Goal: Task Accomplishment & Management: Use online tool/utility

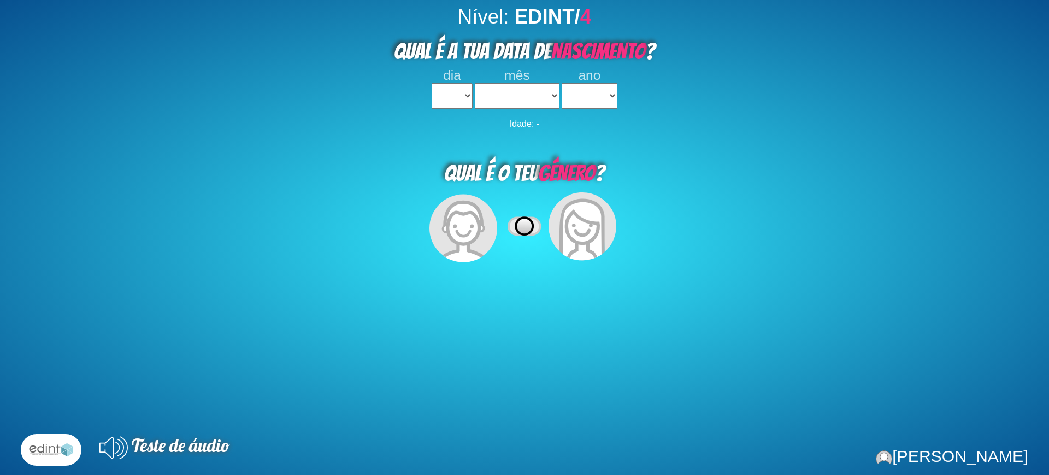
select select
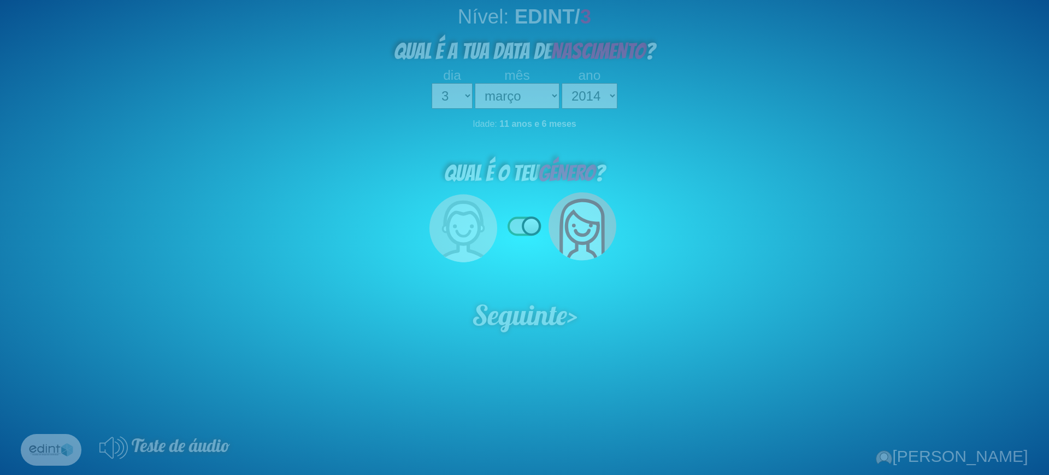
select select "3"
select select "03"
select select "2014"
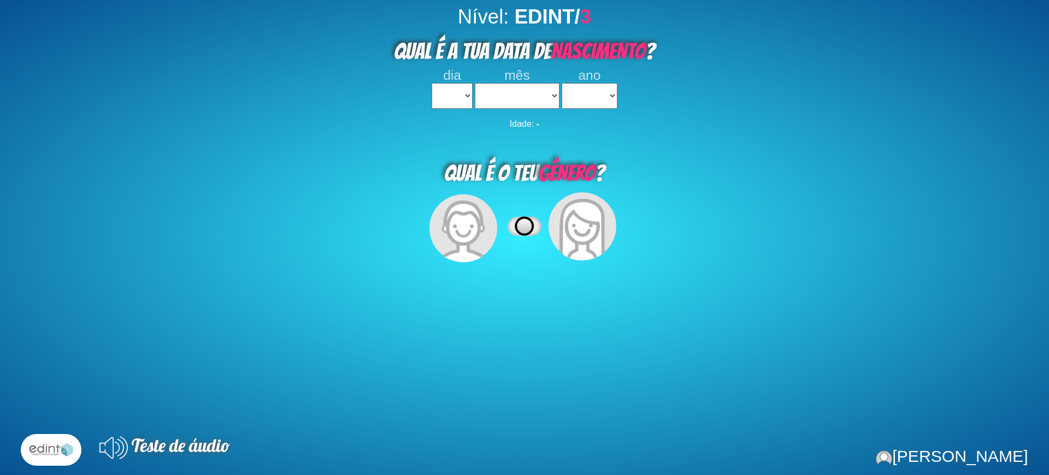
select select
click at [447, 94] on select "1 2 3 4 5 6 7 8 9 10 11 12 13 14 15 16 17 18 19 20 21 22 23 24 25 26 27 28 29 3…" at bounding box center [452, 96] width 40 height 26
select select "4"
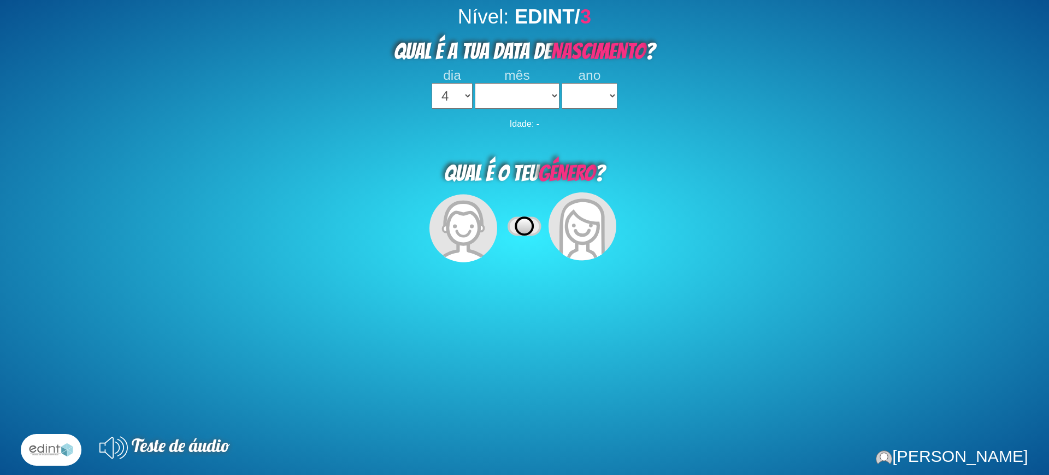
click at [432, 83] on select "1 2 3 4 5 6 7 8 9 10 11 12 13 14 15 16 17 18 19 20 21 22 23 24 25 26 27 28 29 3…" at bounding box center [452, 96] width 40 height 26
select select
drag, startPoint x: 518, startPoint y: 85, endPoint x: 517, endPoint y: 93, distance: 8.3
click at [518, 85] on select "janeiro fevereiro março abril maio junho julho agosto setembro outubro novembro…" at bounding box center [517, 96] width 84 height 26
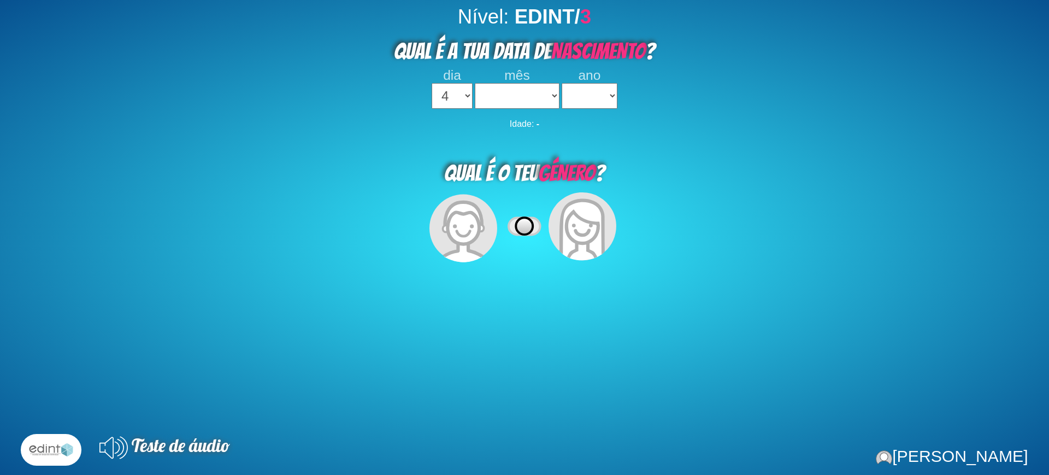
select select "02"
click at [475, 83] on select "janeiro fevereiro março abril maio junho julho agosto setembro outubro novembro…" at bounding box center [517, 96] width 84 height 26
click at [600, 90] on select "2023 2022 2021 2020 2019 2018 2017 2016 2015 2014 2013 2012 2011 2010 2009 2008…" at bounding box center [589, 96] width 55 height 26
select select "2022"
click at [562, 83] on select "2023 2022 2021 2020 2019 2018 2017 2016 2015 2014 2013 2012 2011 2010 2009 2008…" at bounding box center [589, 96] width 55 height 26
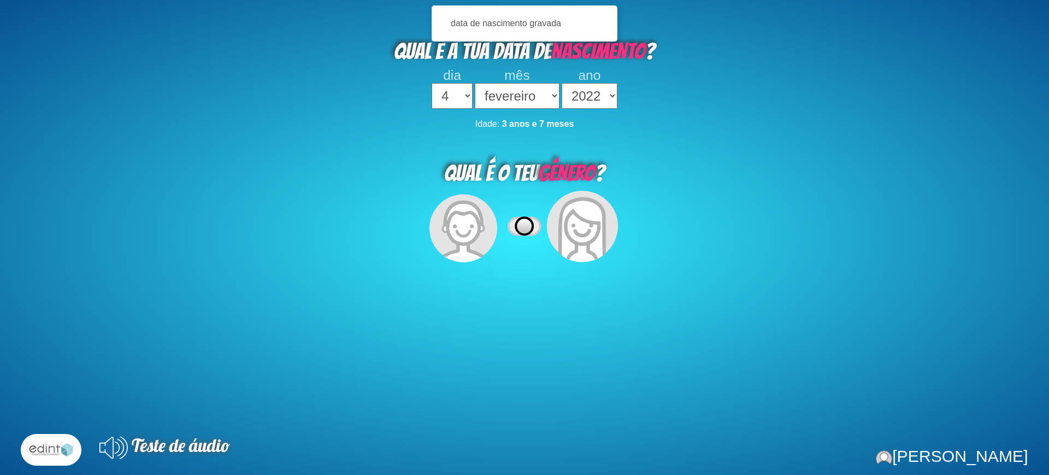
click at [582, 234] on icon at bounding box center [583, 244] width 32 height 31
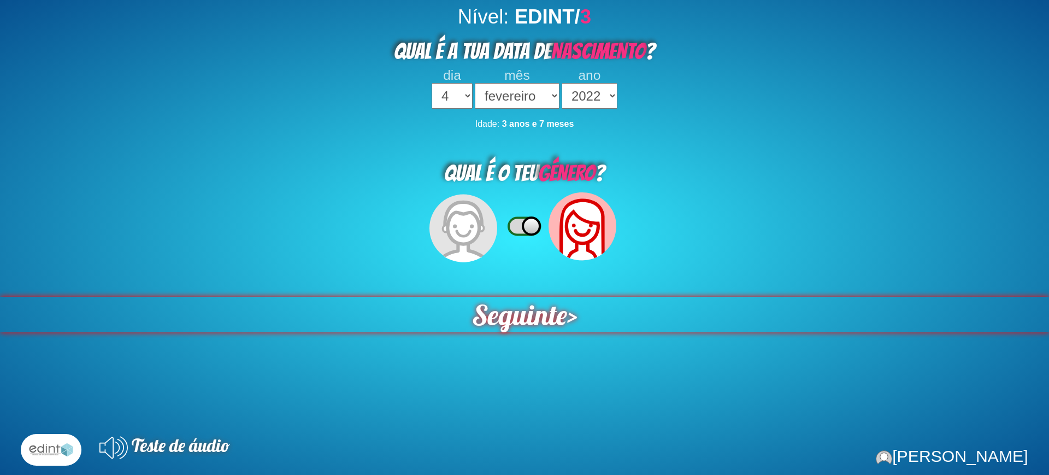
click at [562, 318] on span "Seguinte" at bounding box center [519, 315] width 95 height 36
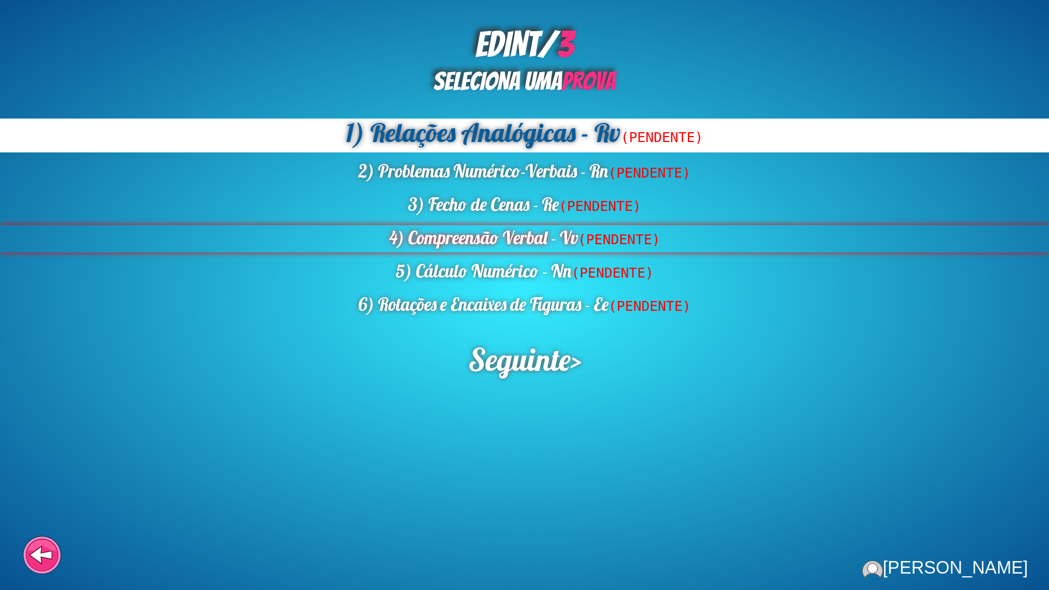
click at [510, 236] on div "4) Compreensão Verbal - Vv (PENDENTE)" at bounding box center [524, 238] width 1049 height 27
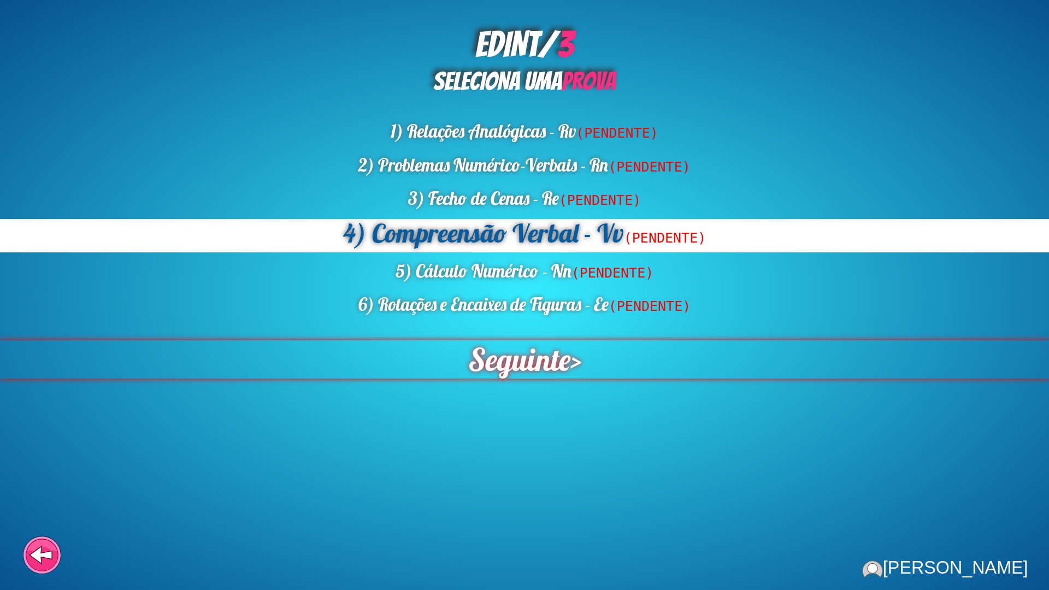
click at [532, 374] on span "Seguinte" at bounding box center [519, 360] width 102 height 38
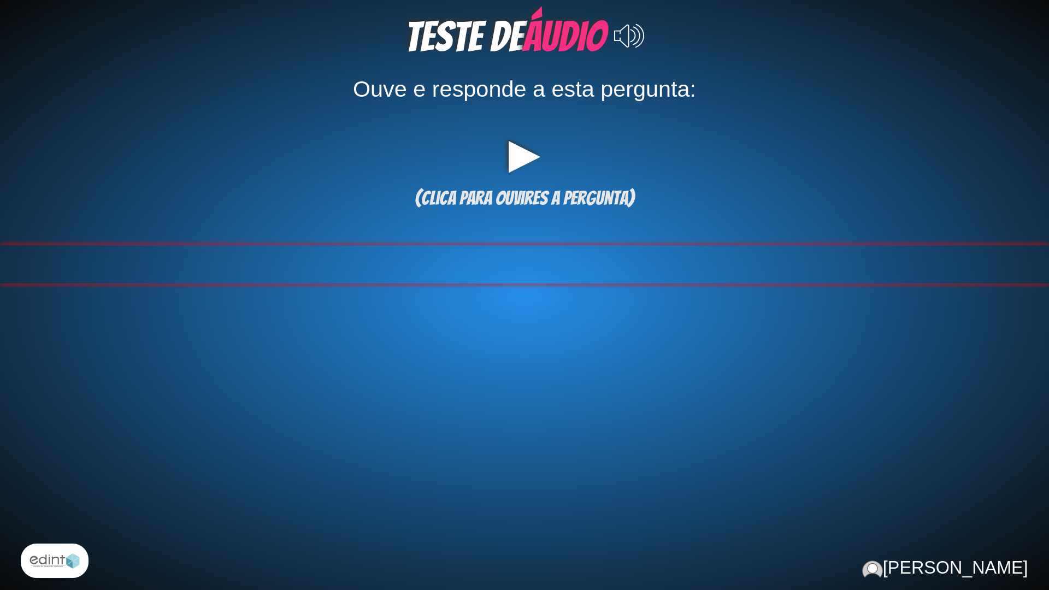
click at [561, 245] on div at bounding box center [524, 264] width 1049 height 38
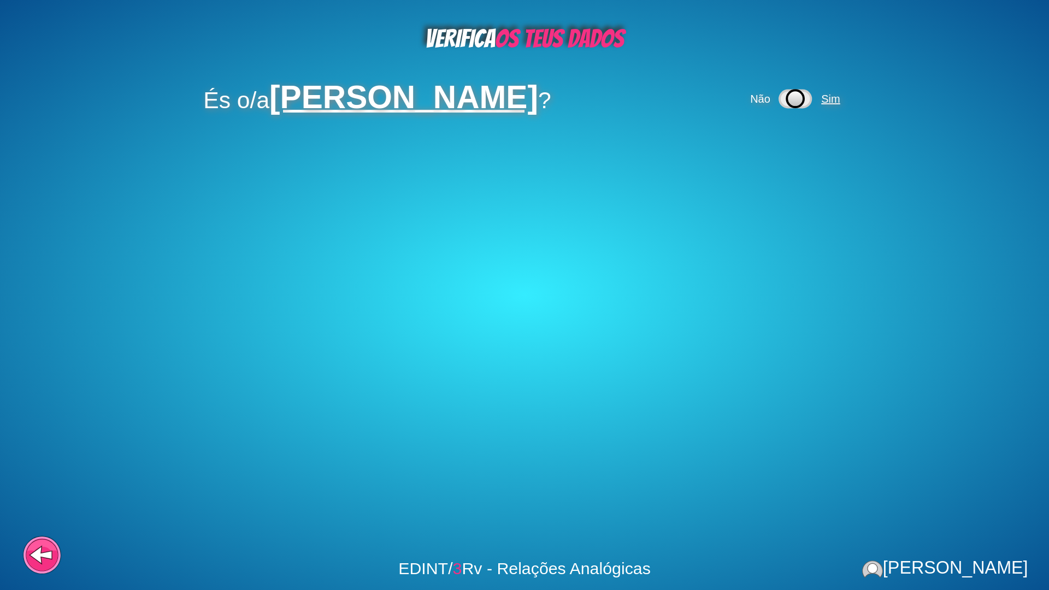
click at [821, 104] on span "Sim" at bounding box center [832, 99] width 26 height 12
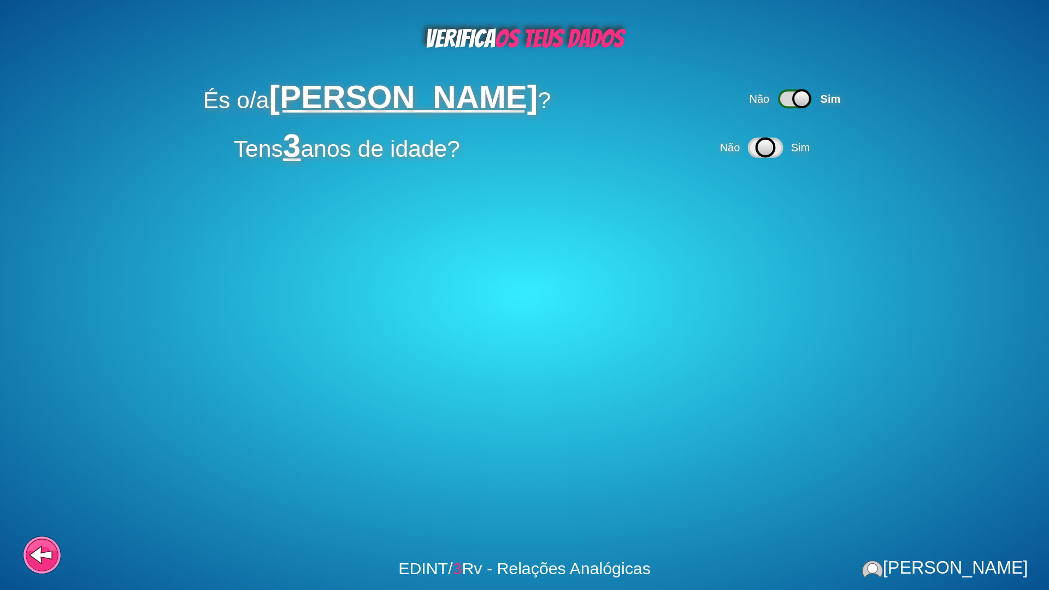
click at [769, 133] on icon at bounding box center [766, 147] width 36 height 32
click at [783, 160] on icon at bounding box center [765, 147] width 36 height 32
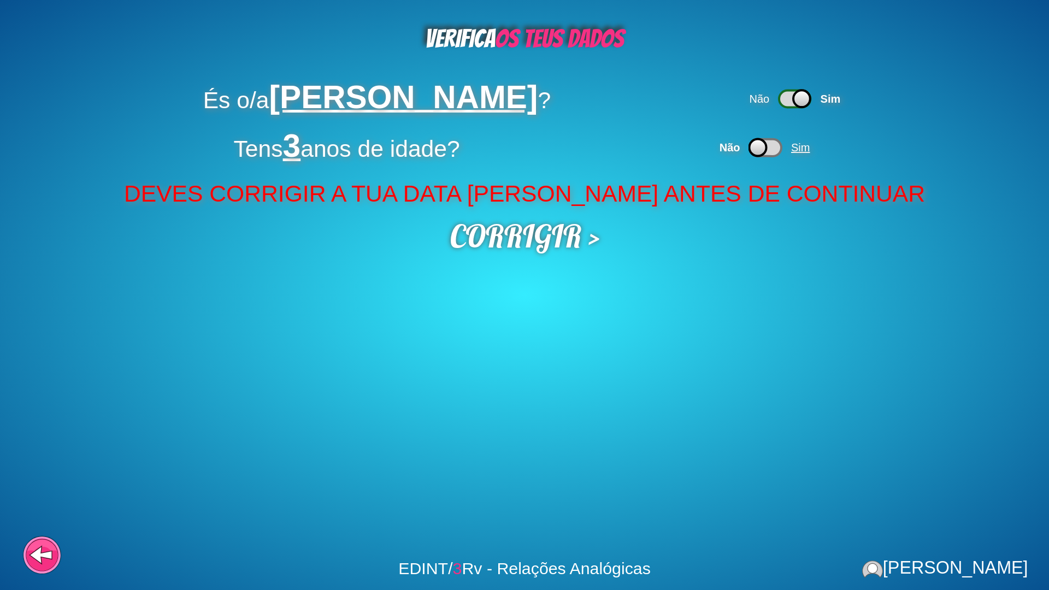
click at [793, 143] on span "Sim" at bounding box center [802, 148] width 26 height 12
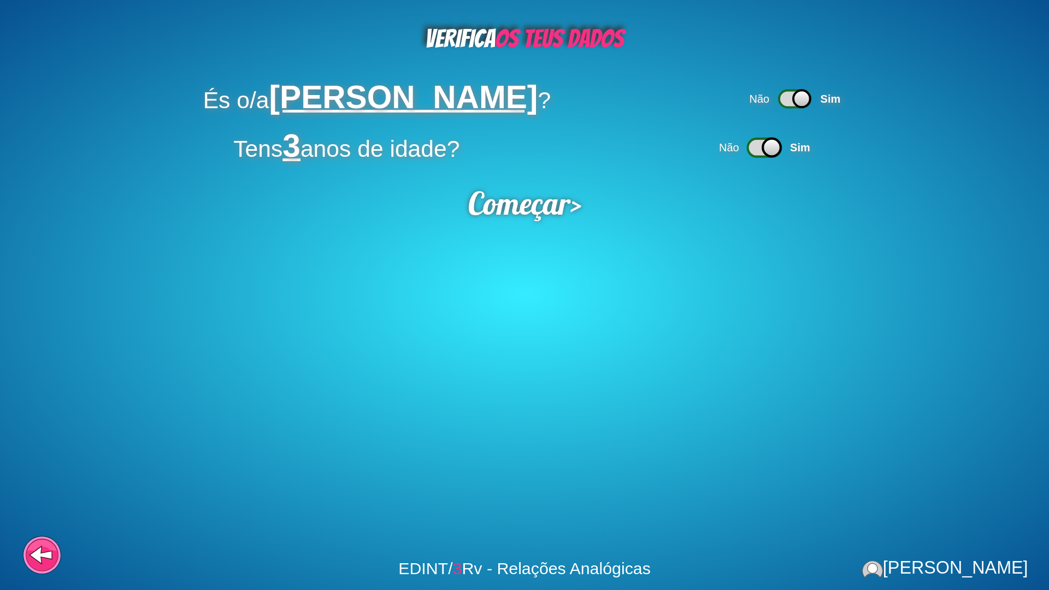
click at [755, 159] on icon at bounding box center [765, 147] width 36 height 32
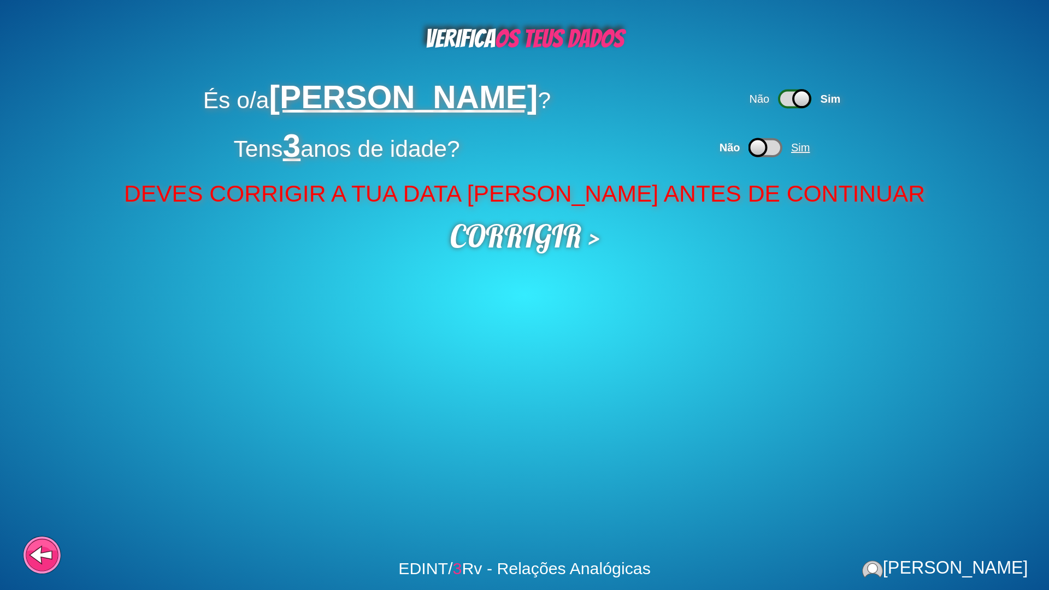
click at [800, 142] on span "Sim" at bounding box center [800, 148] width 19 height 12
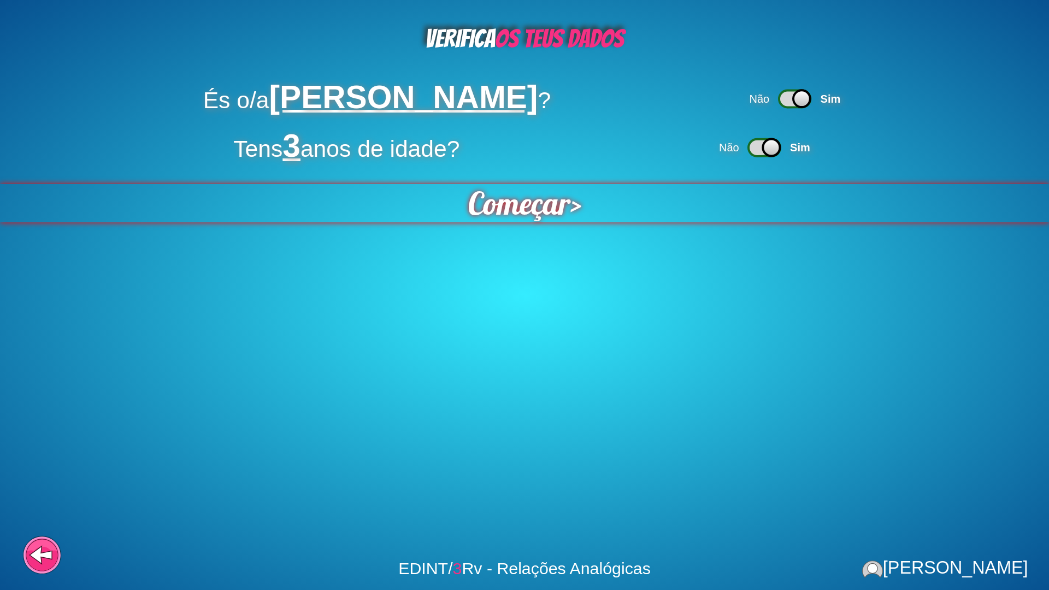
click at [523, 223] on div "VERIFICA OS TEUS DADOS És o/a Mário Silva ? Não Sim Tens 3 anos de idade? Não S…" at bounding box center [524, 295] width 1049 height 590
click at [527, 213] on span "Começar" at bounding box center [519, 203] width 102 height 38
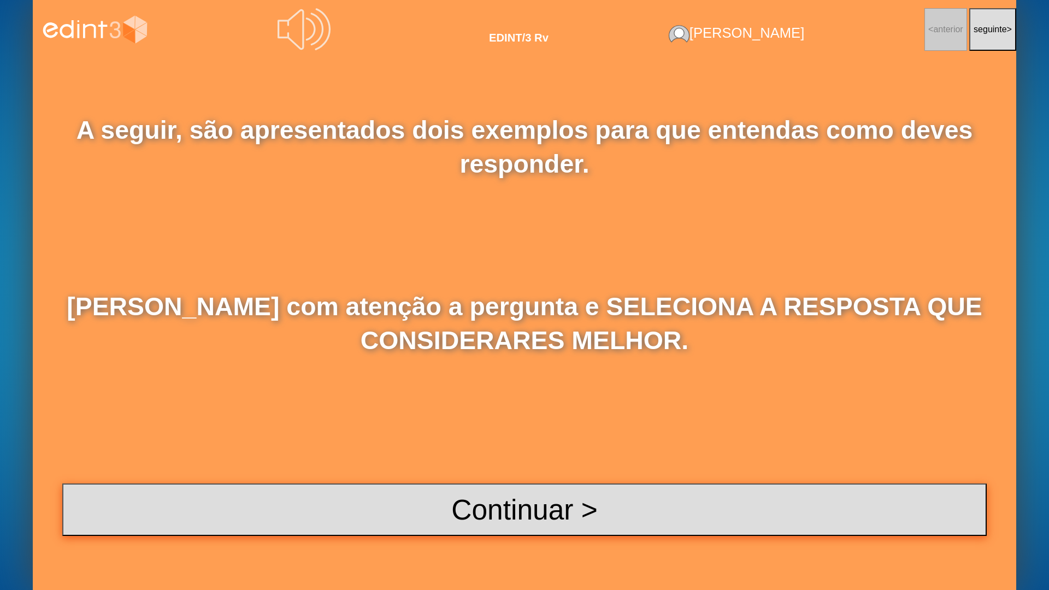
click at [532, 474] on button "Continuar >" at bounding box center [524, 510] width 925 height 52
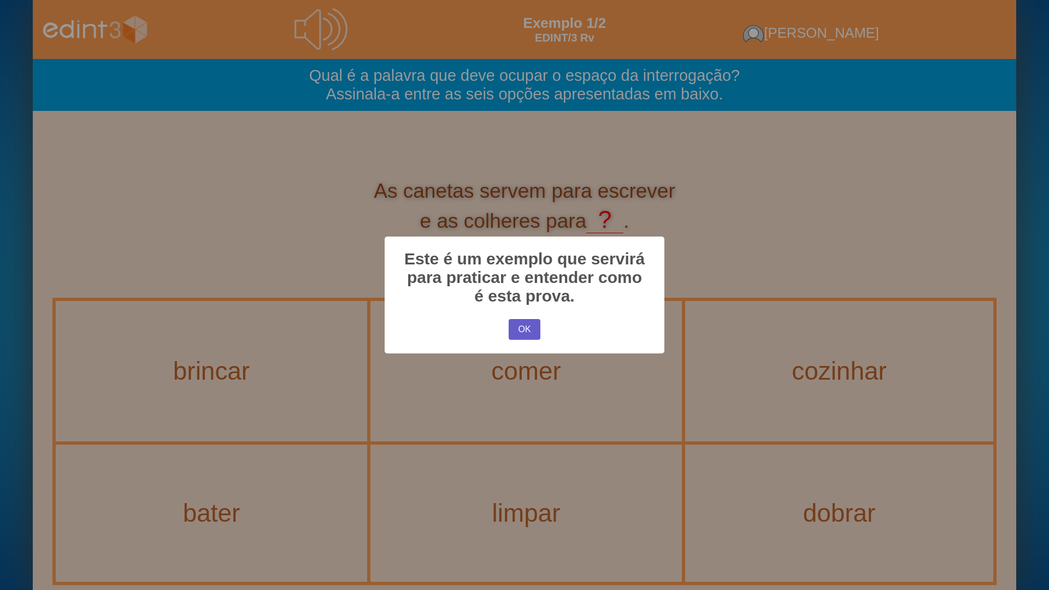
click at [529, 330] on button "OK" at bounding box center [525, 329] width 32 height 21
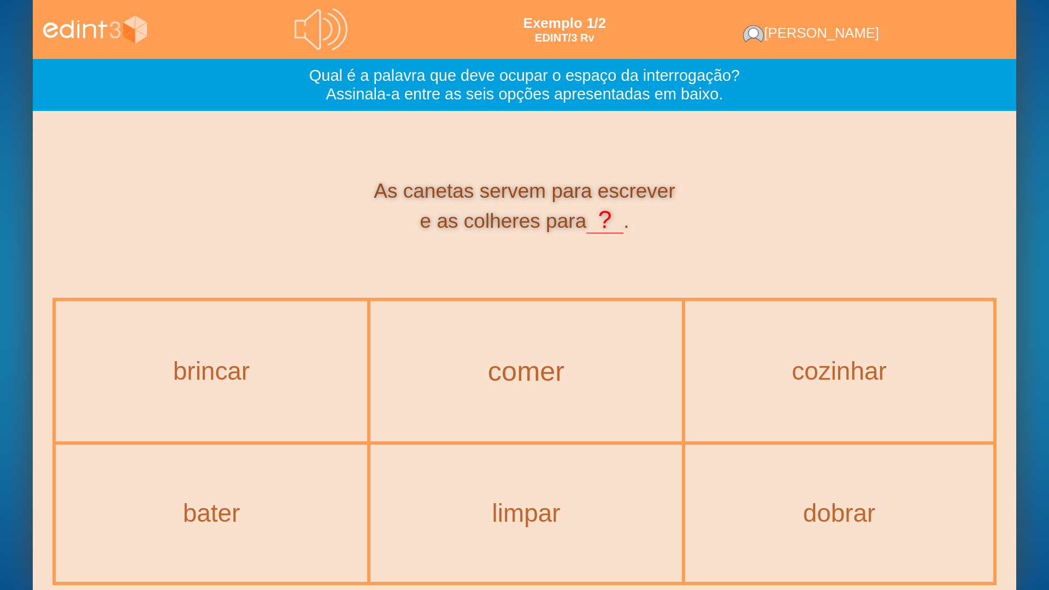
click at [570, 375] on div "comer" at bounding box center [526, 371] width 341 height 31
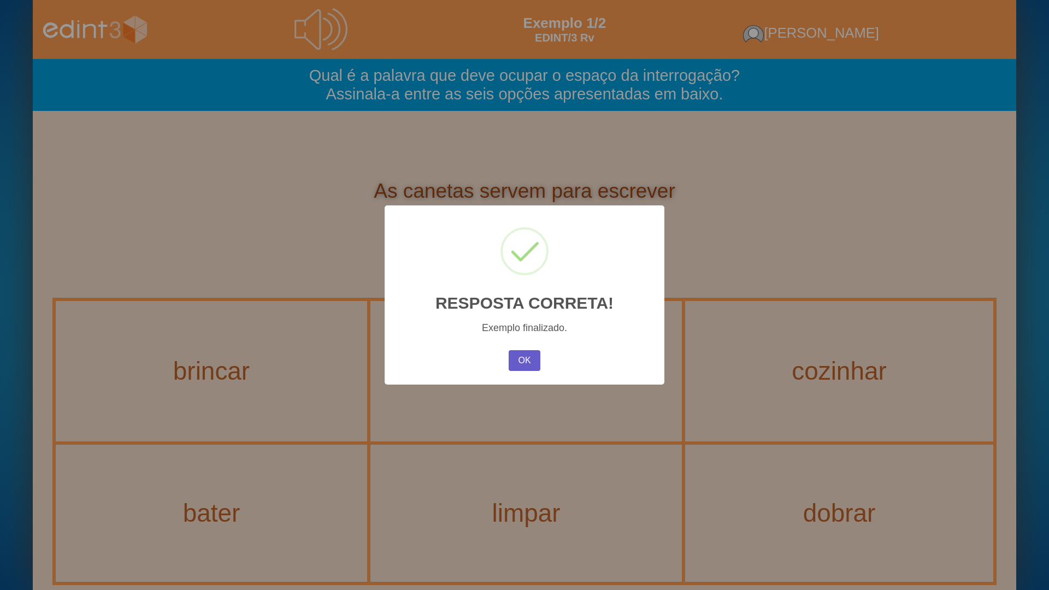
click at [509, 362] on button "OK" at bounding box center [525, 360] width 32 height 21
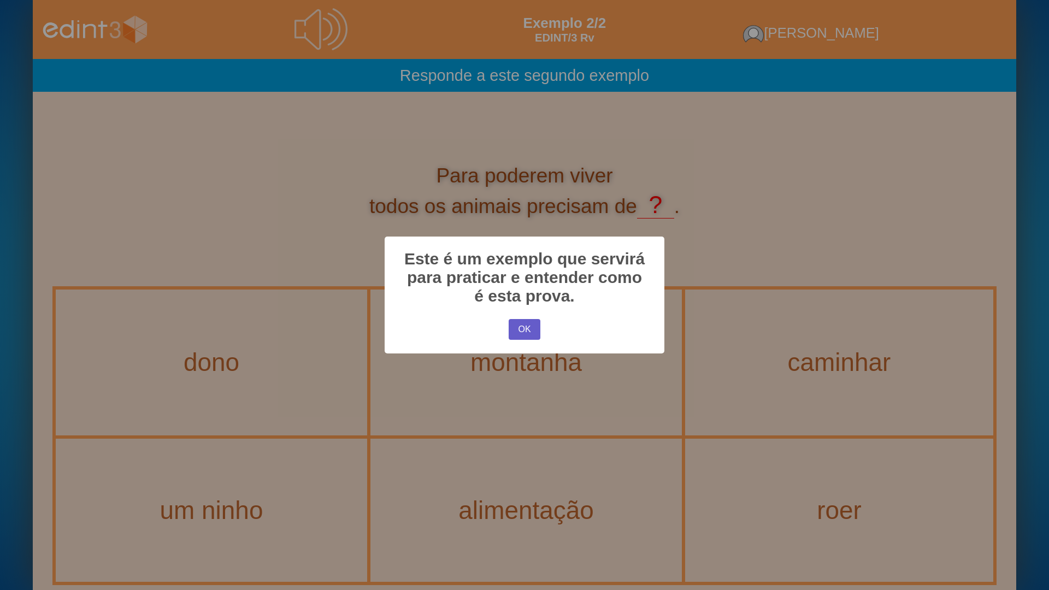
click at [526, 336] on button "OK" at bounding box center [525, 329] width 32 height 21
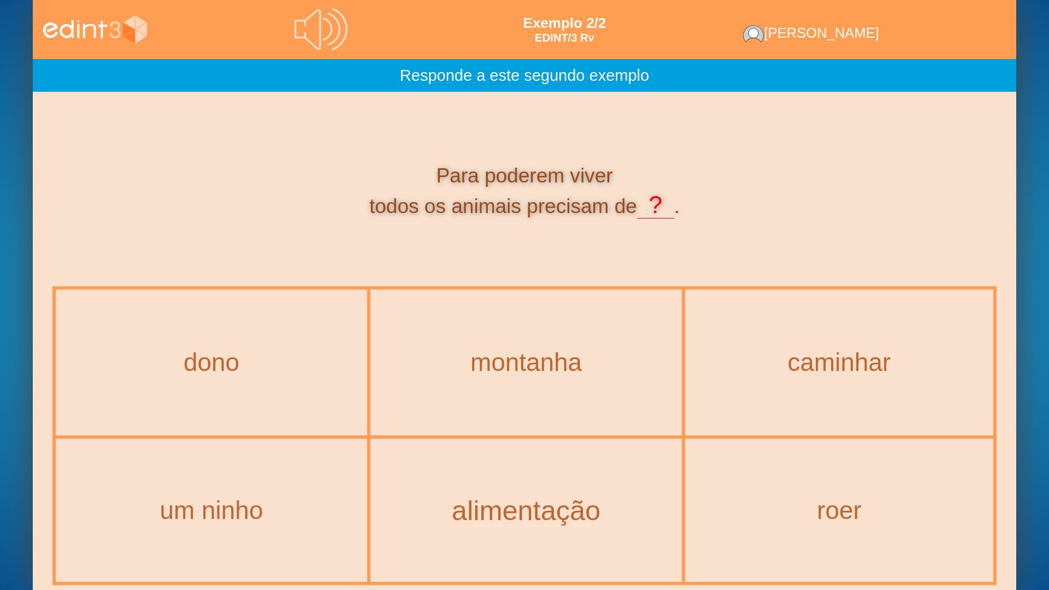
click at [415, 474] on div "alimentação" at bounding box center [526, 510] width 341 height 31
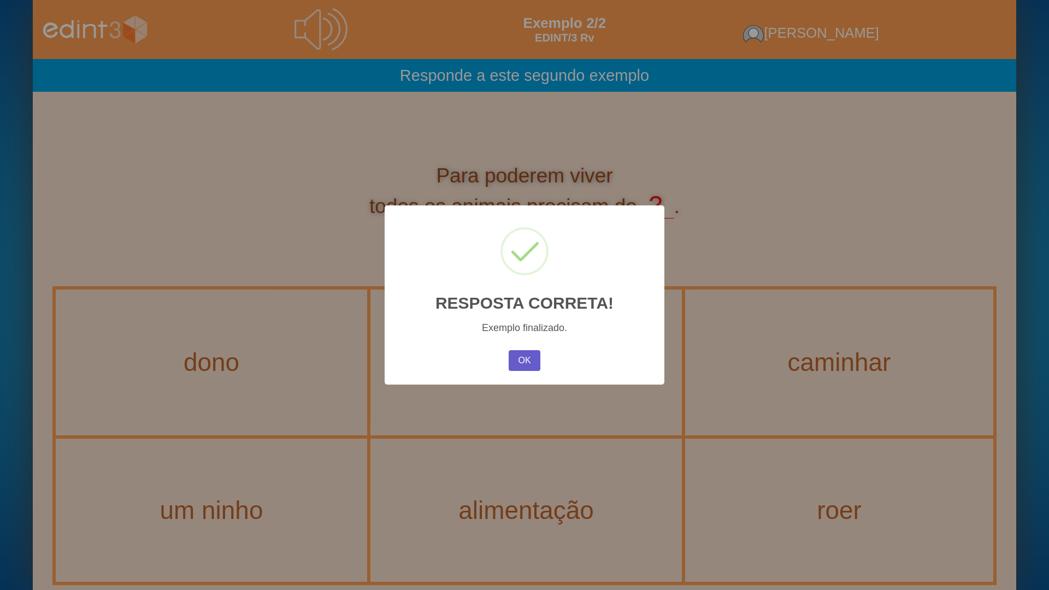
click at [536, 355] on button "OK" at bounding box center [525, 360] width 32 height 21
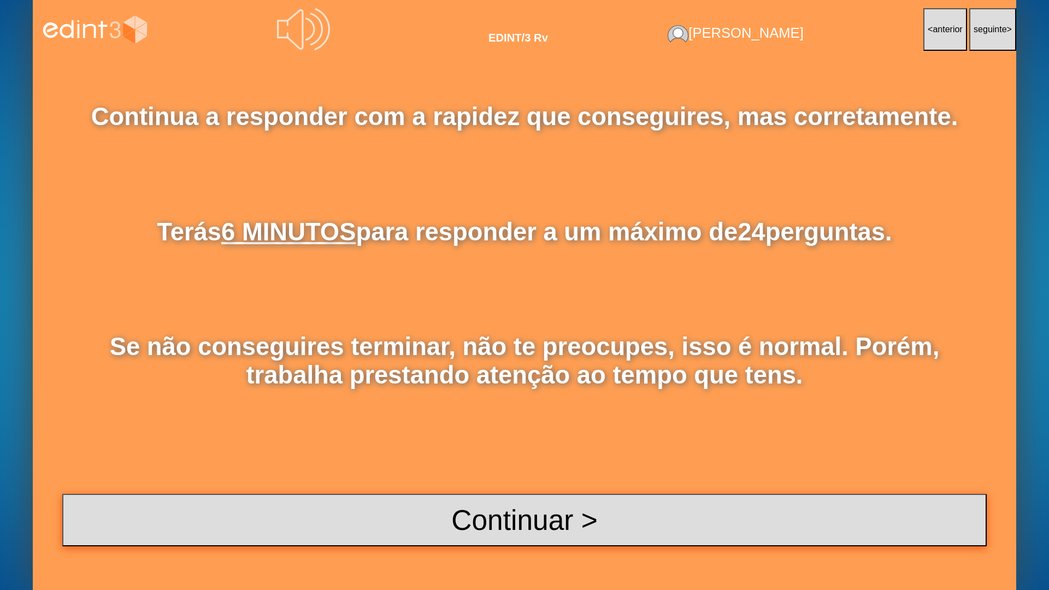
drag, startPoint x: 553, startPoint y: 473, endPoint x: 555, endPoint y: 533, distance: 60.2
click at [553, 474] on div "Continua a responder com a rapidez que conseguires, mas corretamente. Terás 6 M…" at bounding box center [525, 324] width 984 height 531
click at [556, 474] on button "Continuar >" at bounding box center [524, 520] width 925 height 52
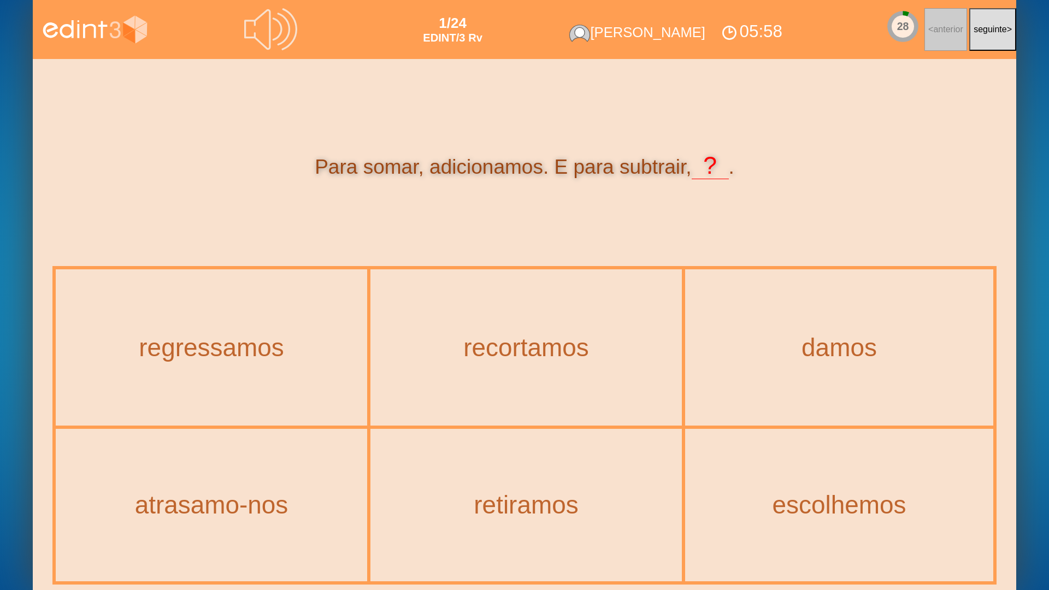
click at [527, 474] on div "retiramos" at bounding box center [526, 505] width 309 height 151
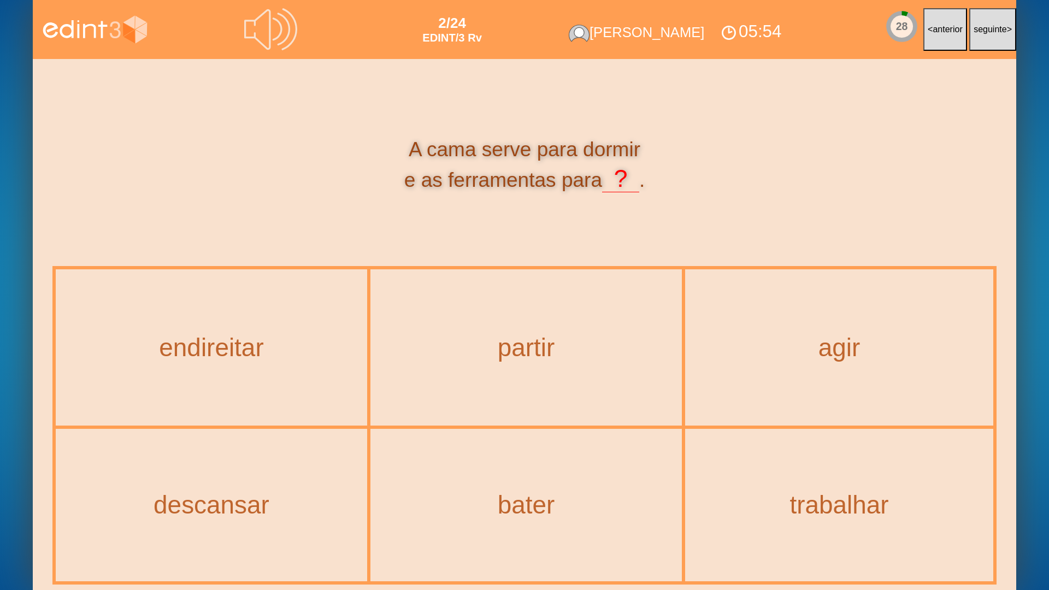
click at [785, 474] on div "trabalhar" at bounding box center [839, 505] width 306 height 151
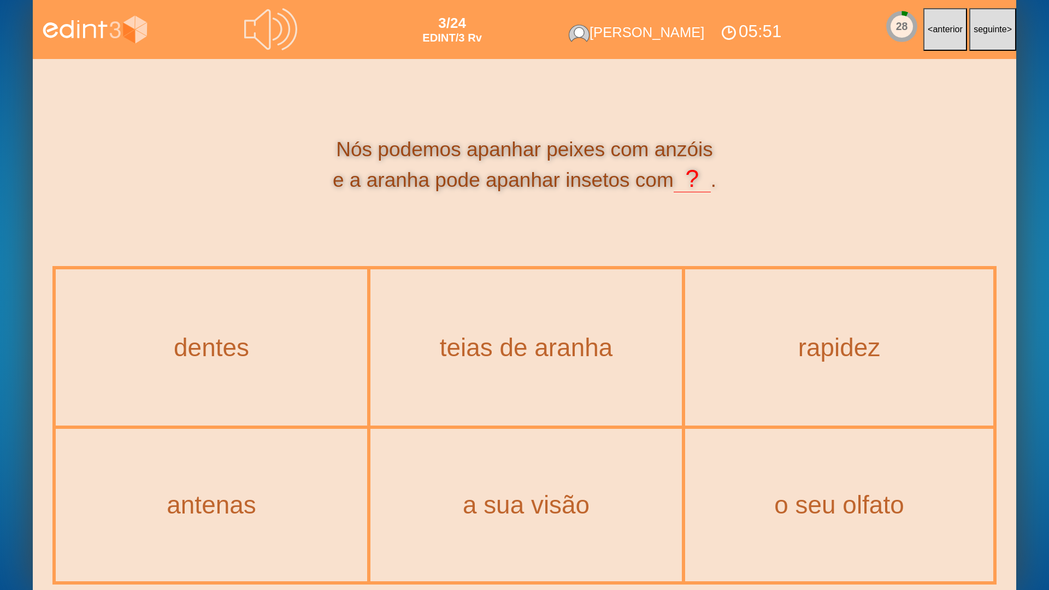
click at [515, 382] on div "teias de aranha" at bounding box center [526, 348] width 309 height 154
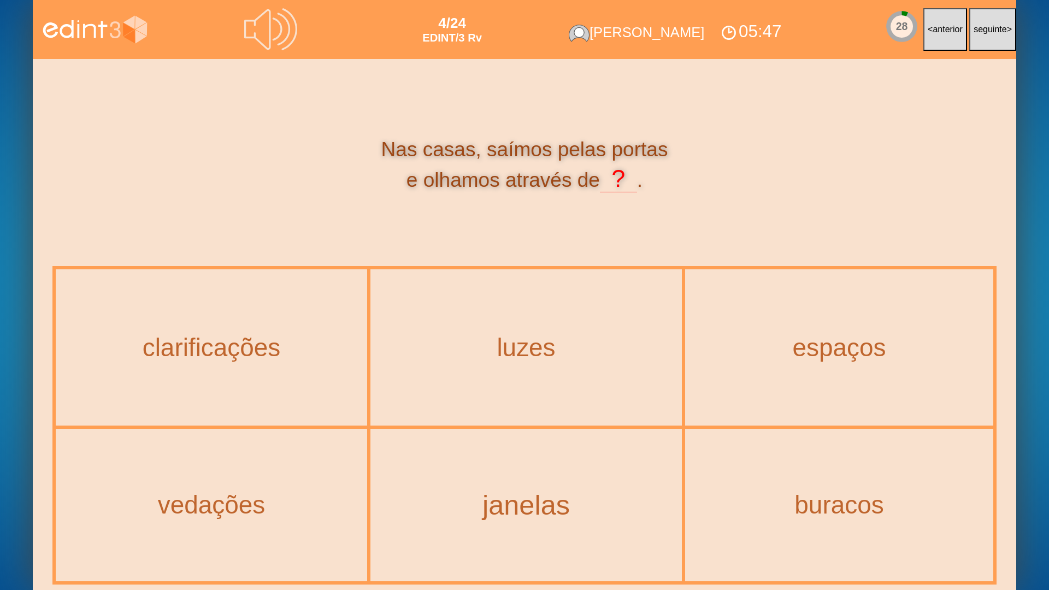
click at [509, 474] on div "janelas" at bounding box center [526, 505] width 341 height 31
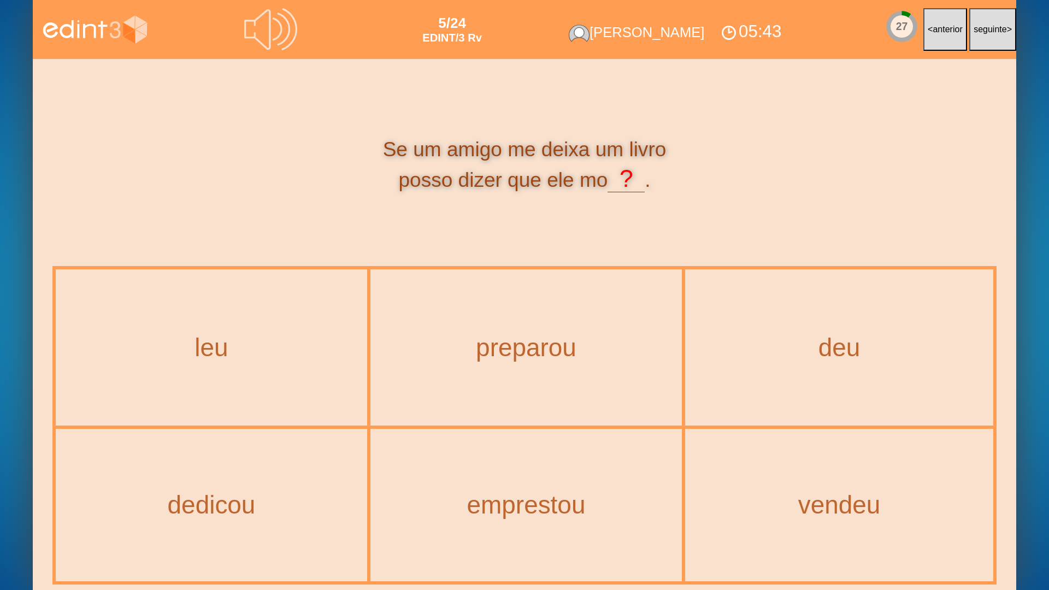
click at [591, 474] on div "emprestou" at bounding box center [526, 505] width 309 height 151
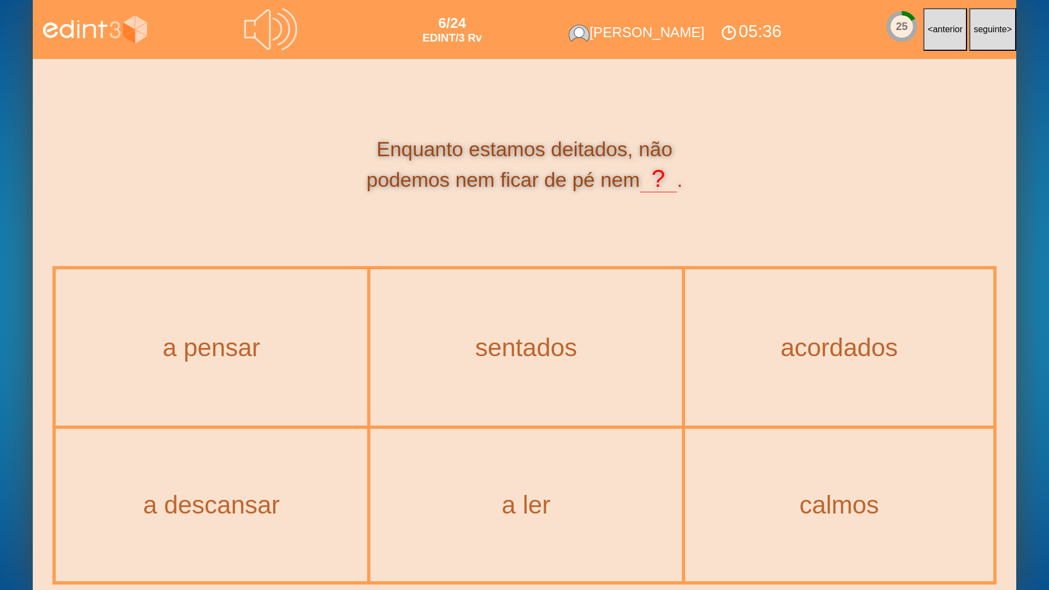
click at [598, 385] on div "sentados" at bounding box center [526, 348] width 309 height 154
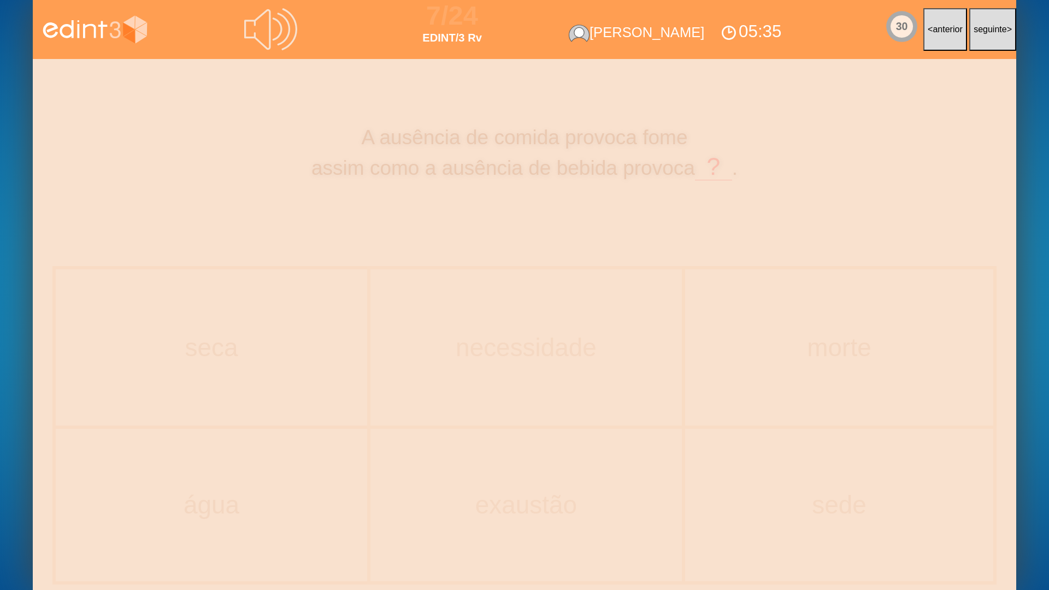
click at [756, 376] on div "morte" at bounding box center [839, 348] width 306 height 154
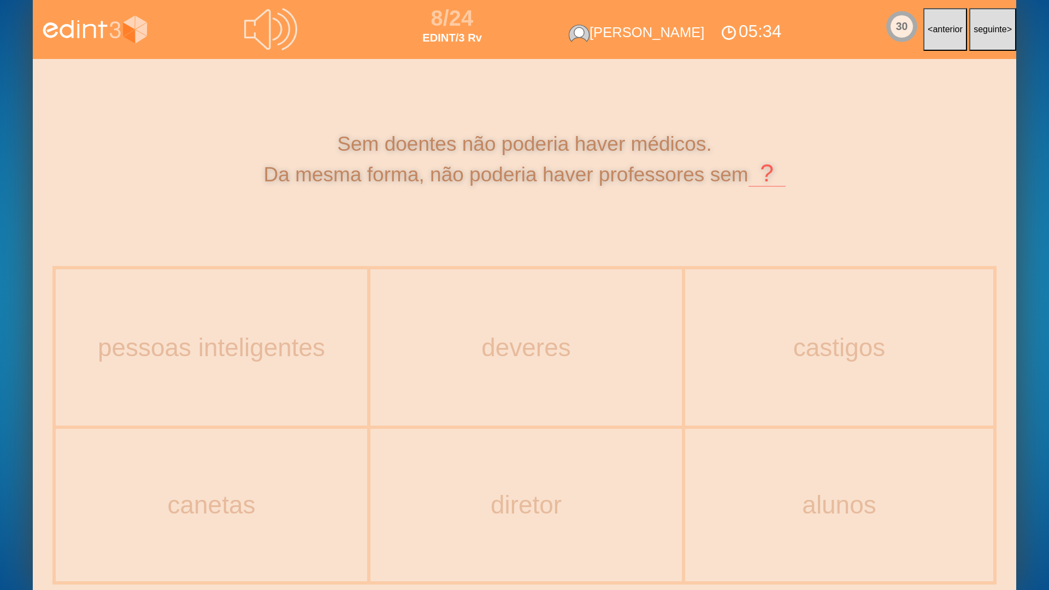
click at [468, 382] on div "deveres" at bounding box center [526, 348] width 309 height 154
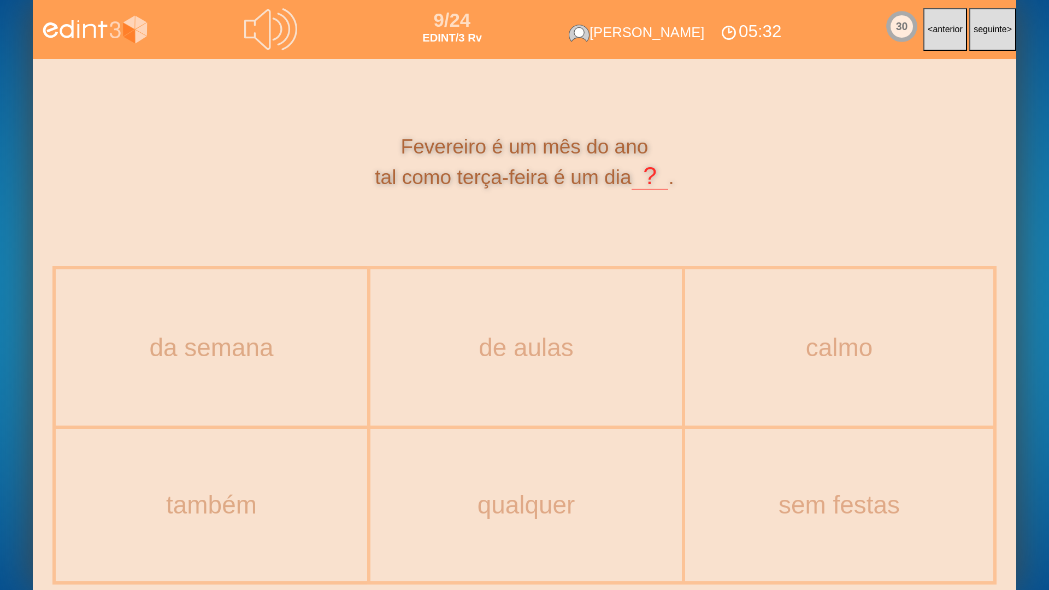
click at [791, 363] on div "calmo" at bounding box center [839, 348] width 306 height 154
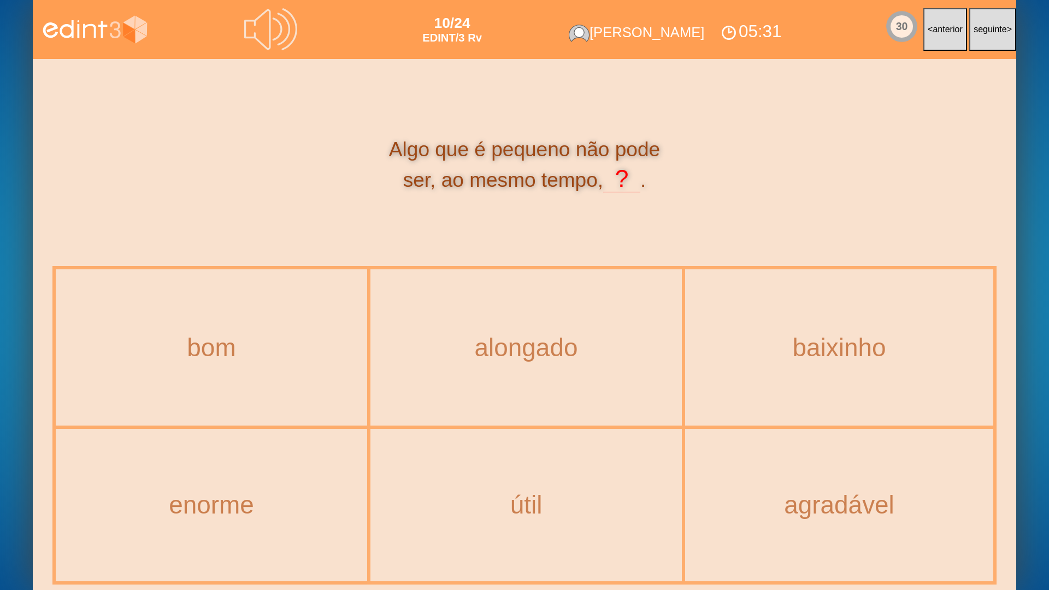
click at [578, 363] on div "alongado" at bounding box center [526, 348] width 309 height 154
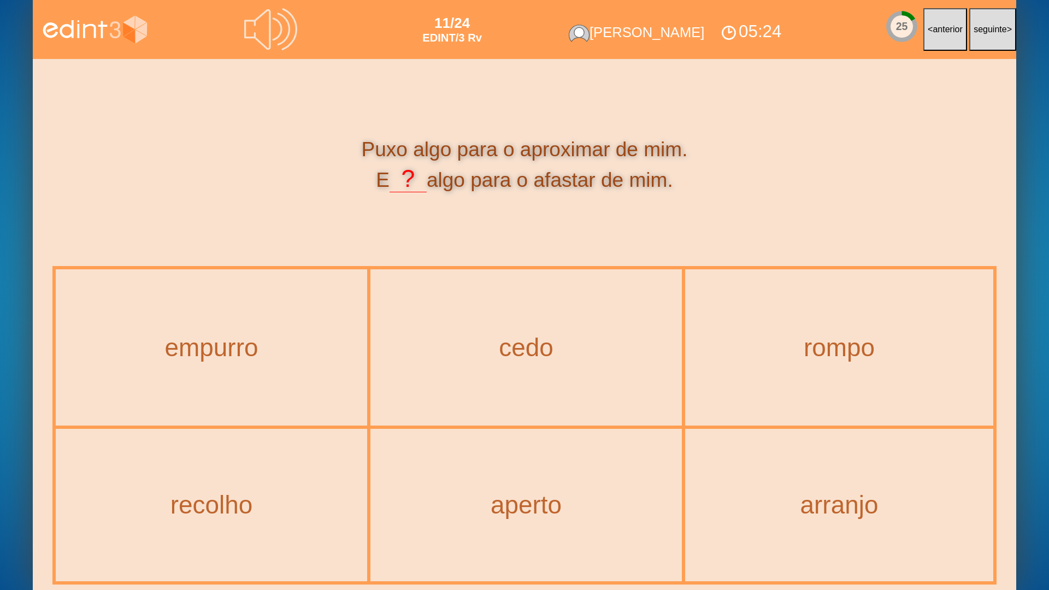
click at [160, 181] on div "Puxo algo para o aproximar de mim. E ? algo para o afastar de mim." at bounding box center [524, 165] width 944 height 58
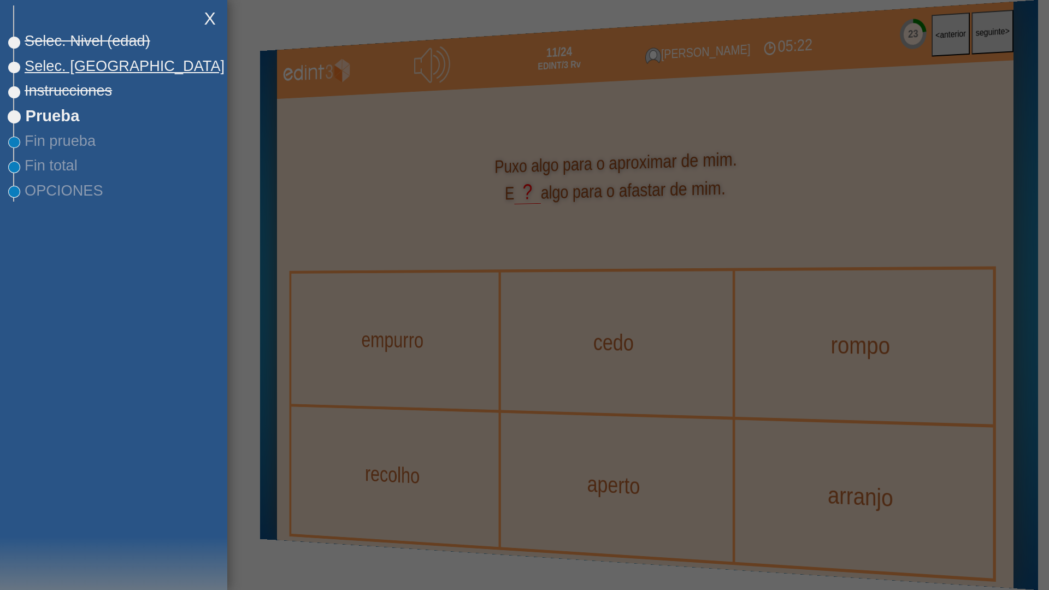
click at [92, 61] on span "Selec. [GEOGRAPHIC_DATA]" at bounding box center [119, 65] width 210 height 17
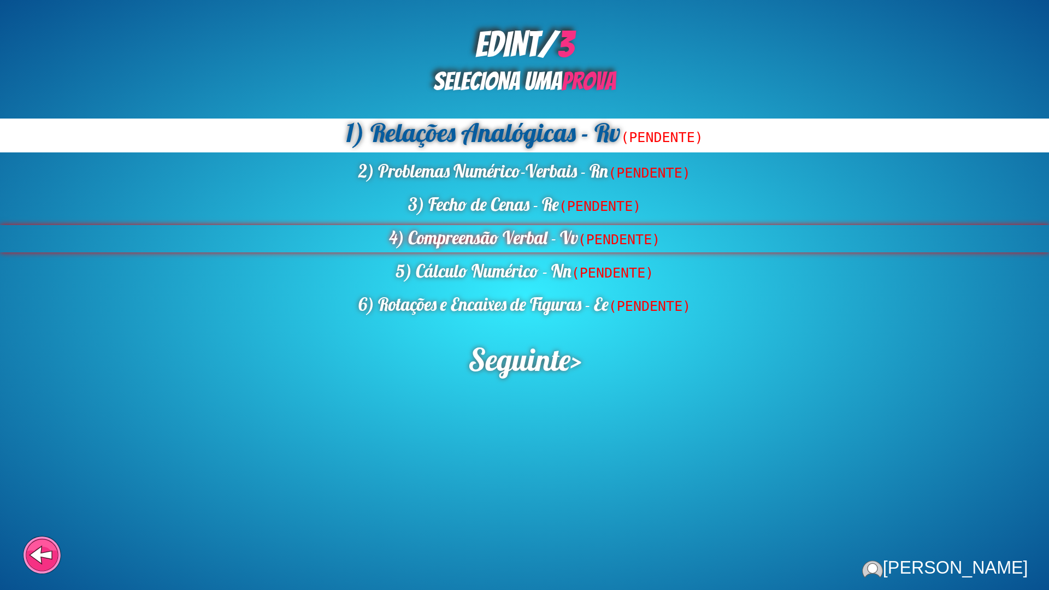
click at [478, 248] on div "4) Compreensão Verbal - Vv (PENDENTE)" at bounding box center [524, 238] width 1049 height 27
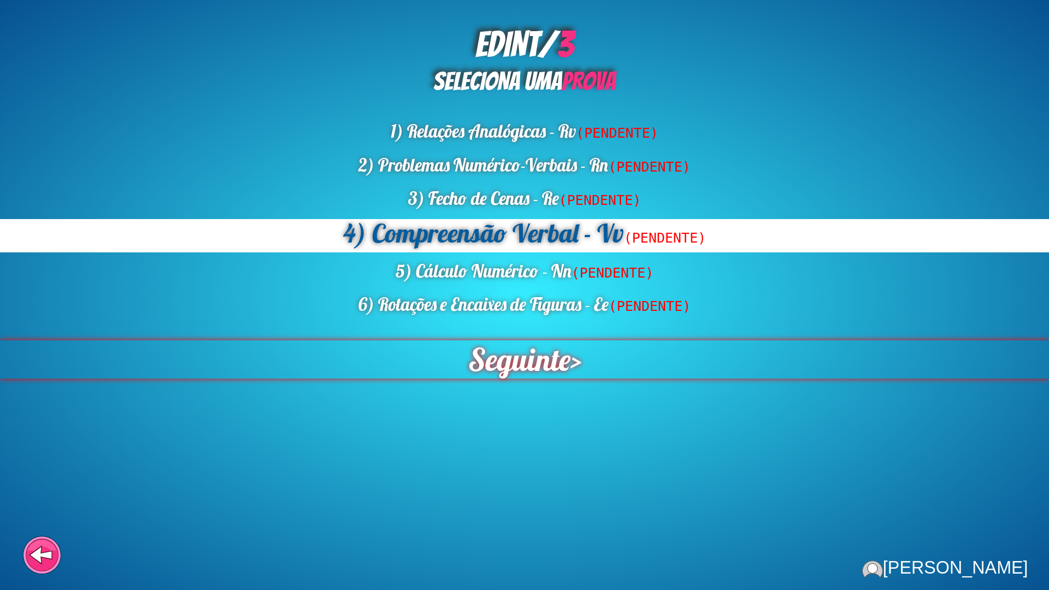
click at [503, 366] on span "Seguinte" at bounding box center [519, 360] width 102 height 38
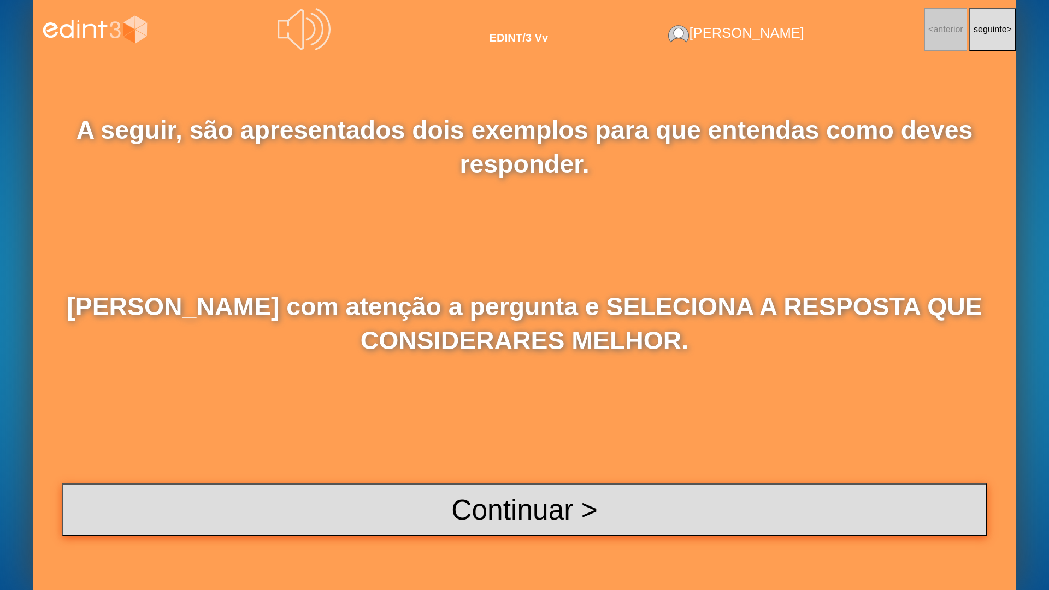
click at [506, 474] on button "Continuar >" at bounding box center [524, 510] width 925 height 52
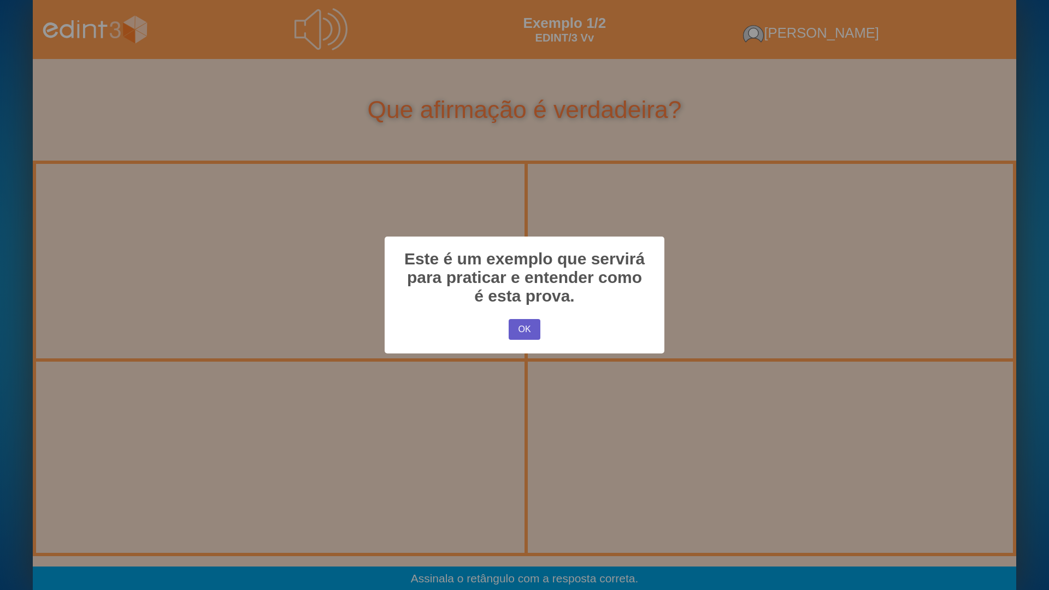
click at [518, 329] on button "OK" at bounding box center [525, 329] width 32 height 21
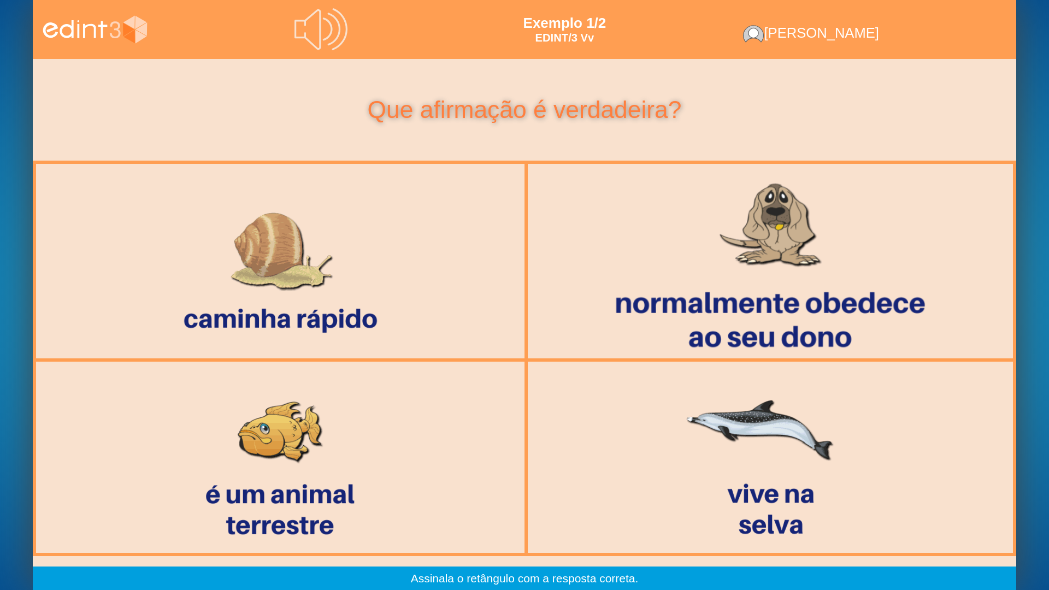
click at [695, 265] on div at bounding box center [771, 261] width 480 height 199
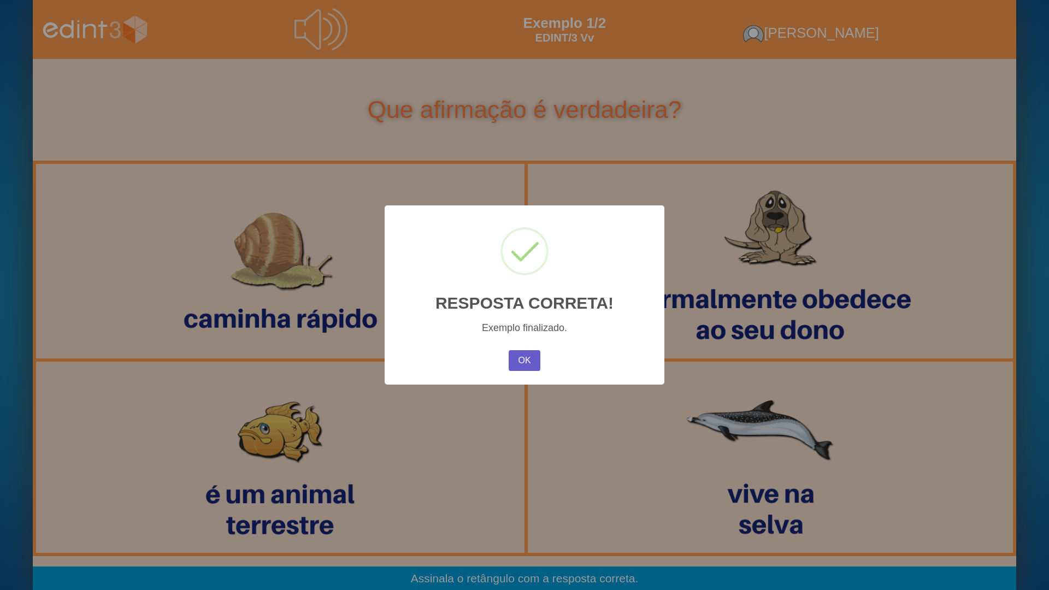
drag, startPoint x: 519, startPoint y: 373, endPoint x: 527, endPoint y: 361, distance: 14.6
click at [523, 368] on div "OK No Cancel" at bounding box center [524, 361] width 37 height 26
click at [527, 361] on button "OK" at bounding box center [525, 360] width 32 height 21
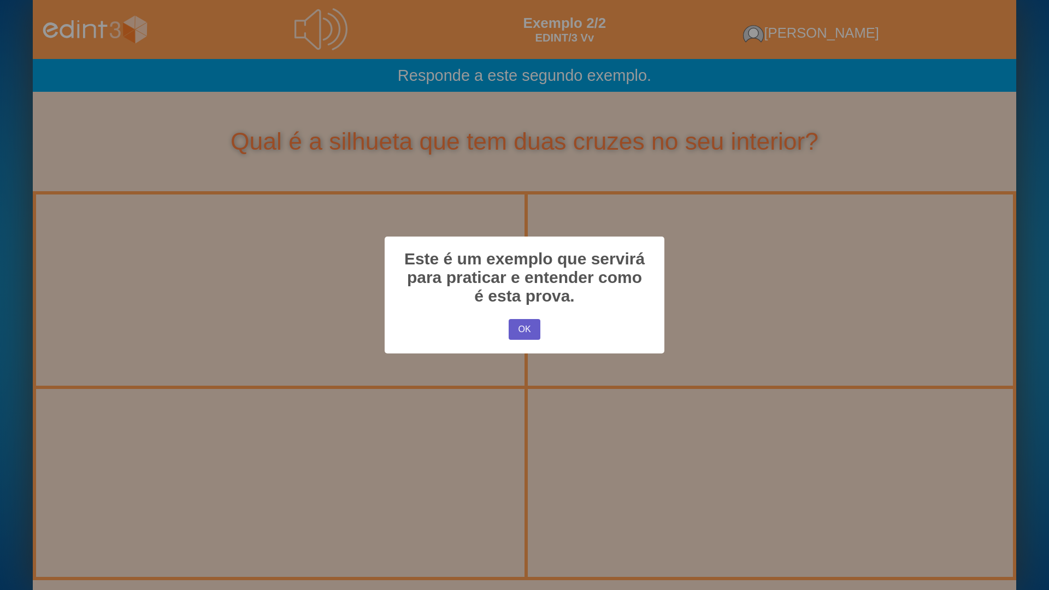
click at [536, 331] on button "OK" at bounding box center [525, 329] width 32 height 21
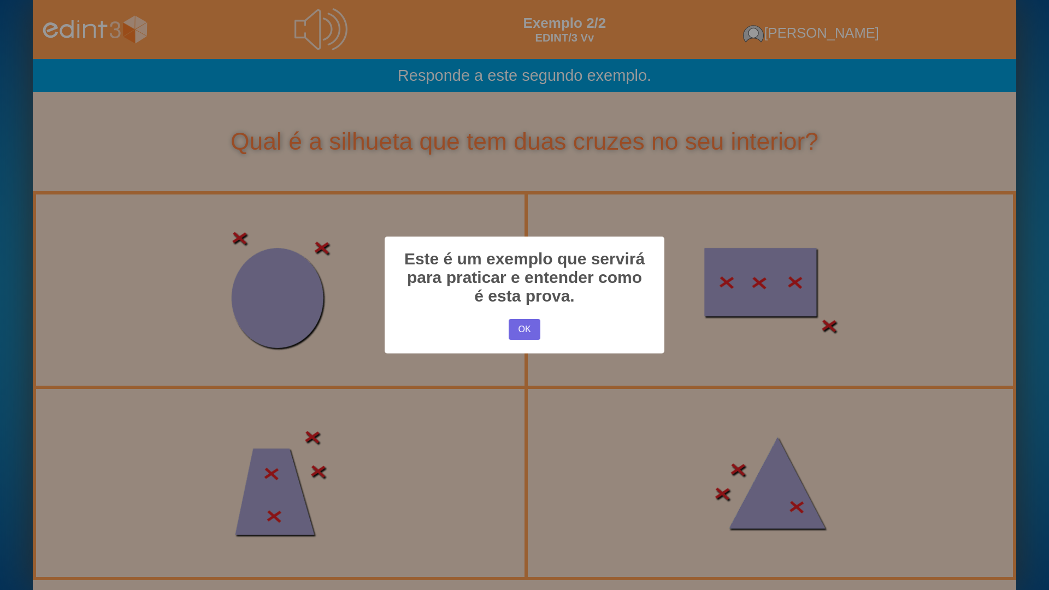
click at [316, 437] on div "× Este é um exemplo que servirá para praticar e entender como é esta prova. OK …" at bounding box center [524, 295] width 1049 height 590
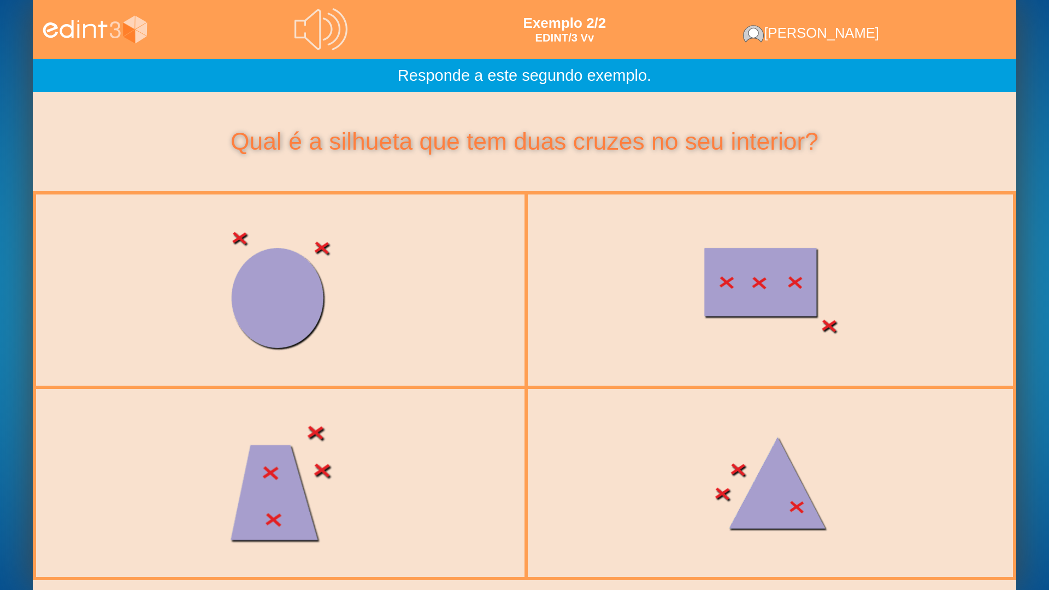
click at [302, 474] on div at bounding box center [280, 482] width 481 height 203
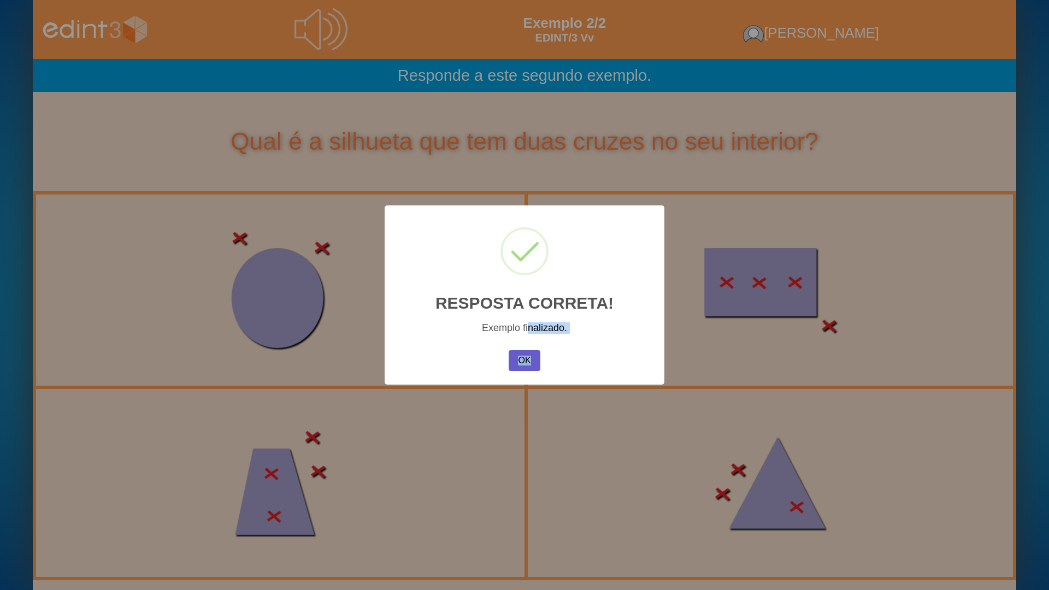
drag, startPoint x: 530, startPoint y: 338, endPoint x: 532, endPoint y: 360, distance: 21.9
click at [531, 343] on div "× RESPOSTA CORRETA! Exemplo finalizado. OK No Cancel" at bounding box center [525, 295] width 280 height 179
click at [532, 361] on button "OK" at bounding box center [525, 360] width 32 height 21
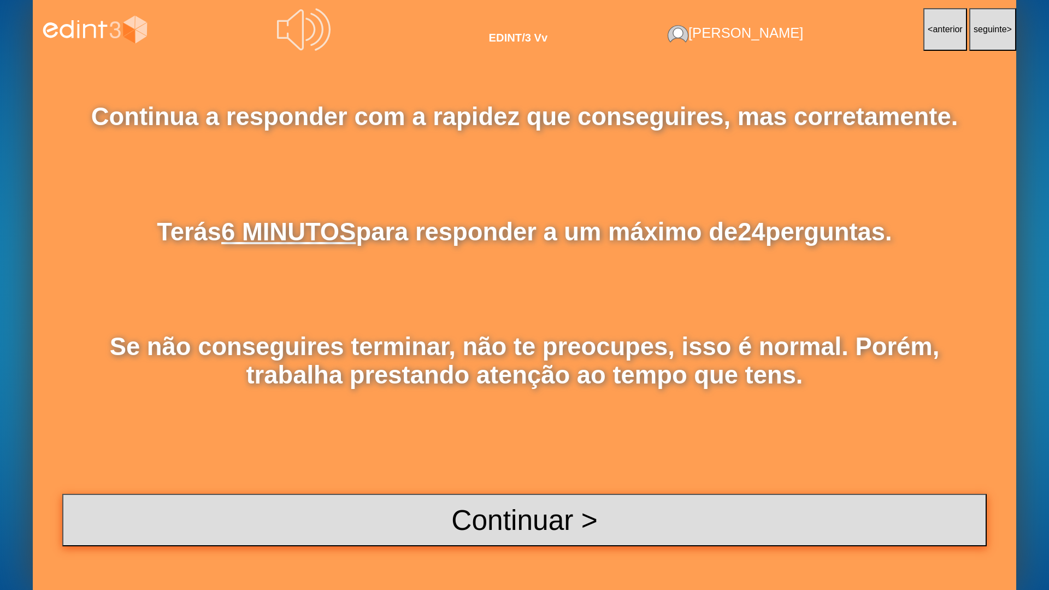
click at [594, 474] on button "Continuar >" at bounding box center [524, 520] width 925 height 52
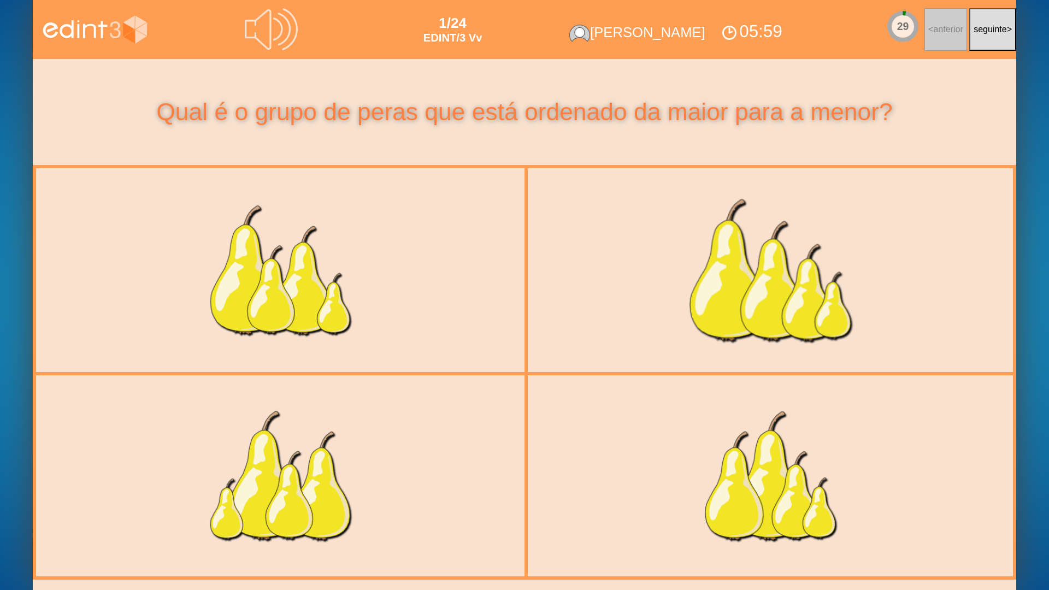
click at [735, 319] on div at bounding box center [770, 270] width 481 height 203
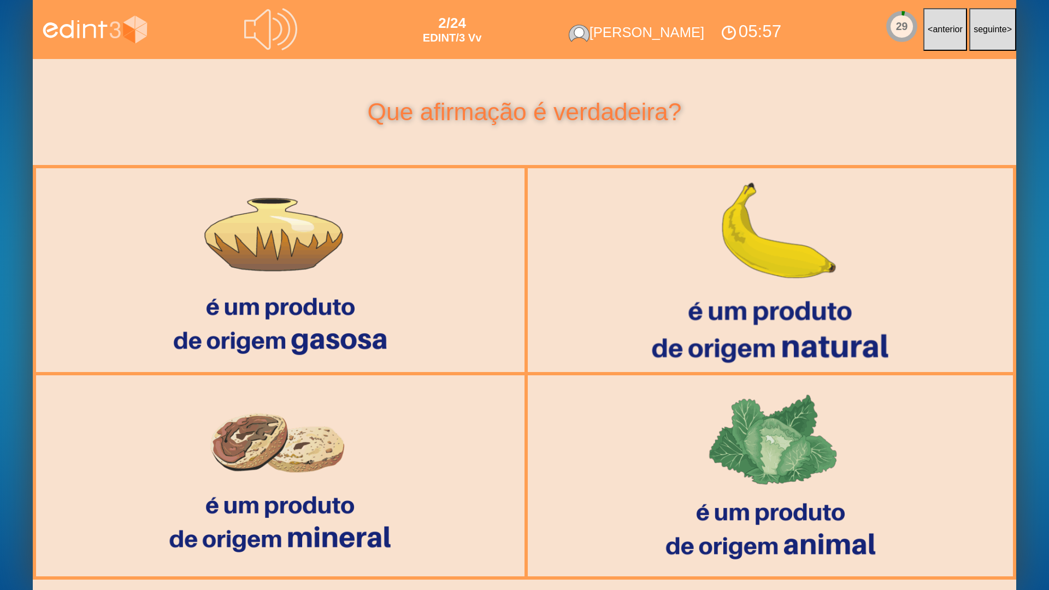
click at [718, 327] on div at bounding box center [771, 270] width 480 height 199
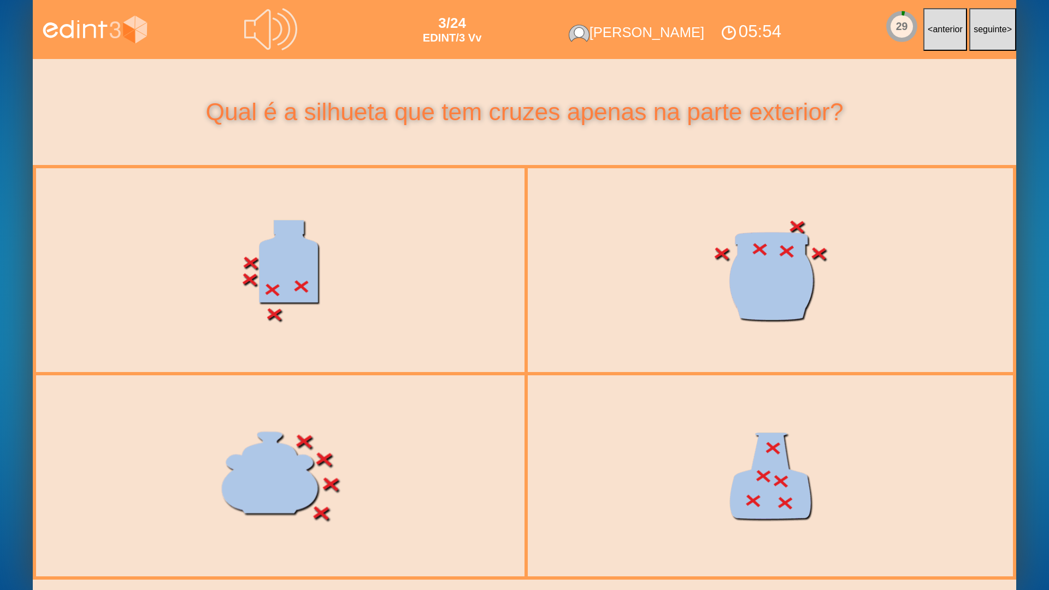
click at [364, 474] on div at bounding box center [280, 475] width 481 height 203
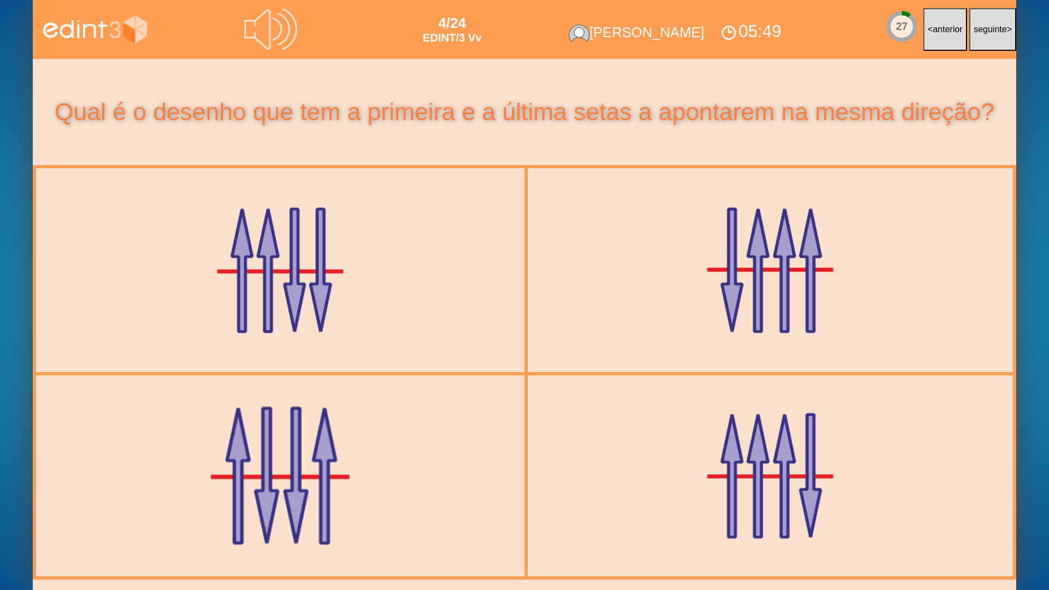
click at [404, 468] on div at bounding box center [280, 475] width 481 height 203
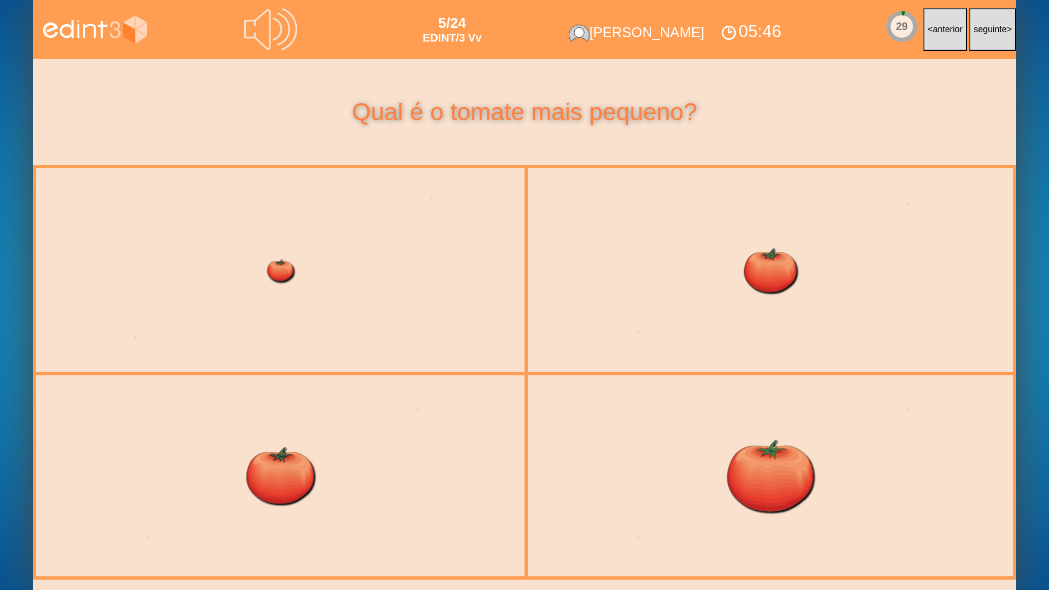
click at [306, 308] on div at bounding box center [280, 270] width 481 height 203
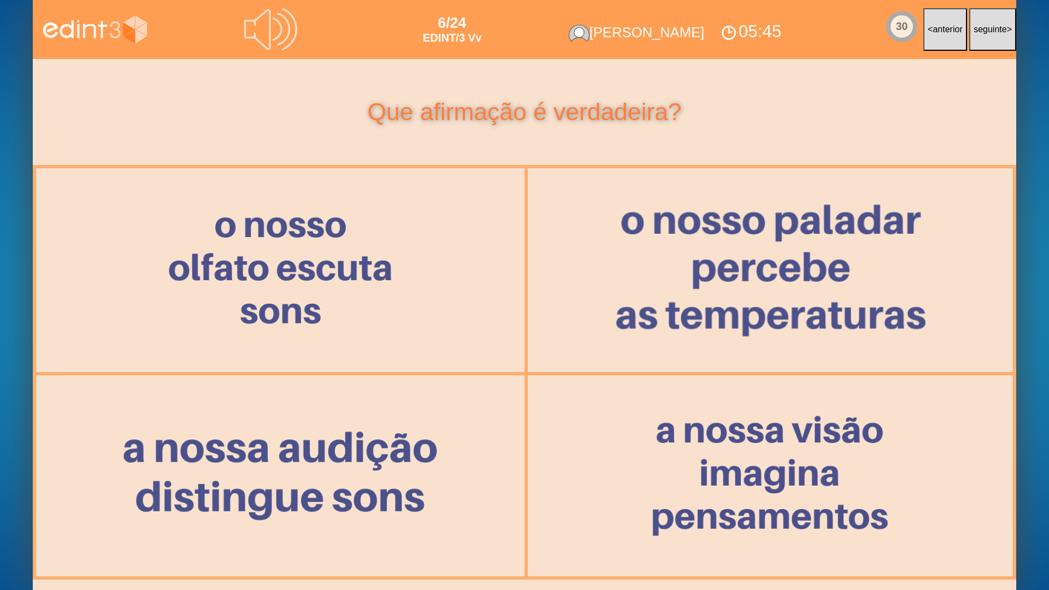
click at [602, 291] on div at bounding box center [771, 270] width 480 height 203
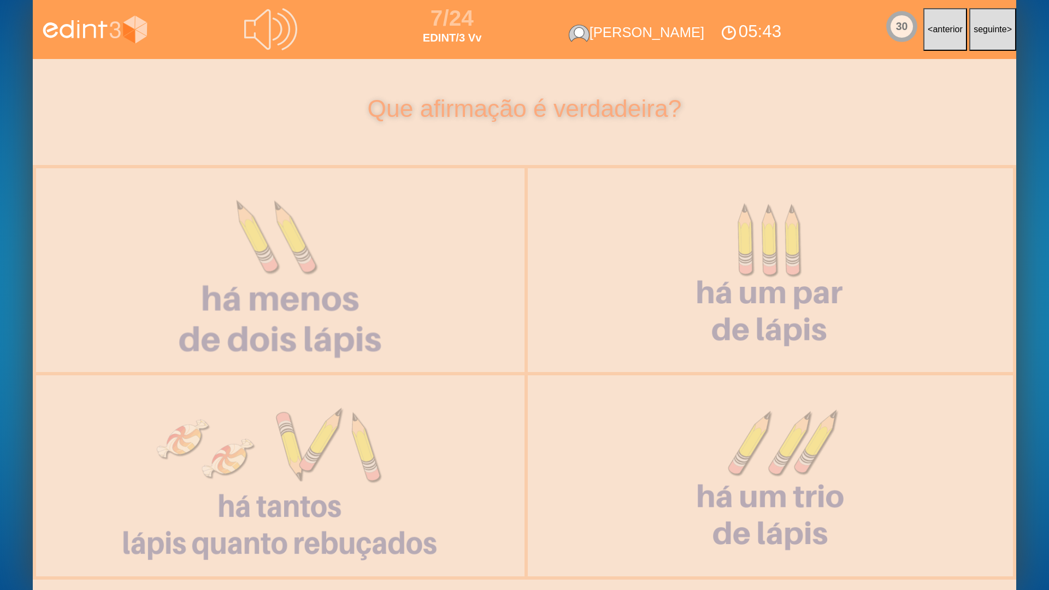
click at [355, 326] on div at bounding box center [280, 270] width 482 height 204
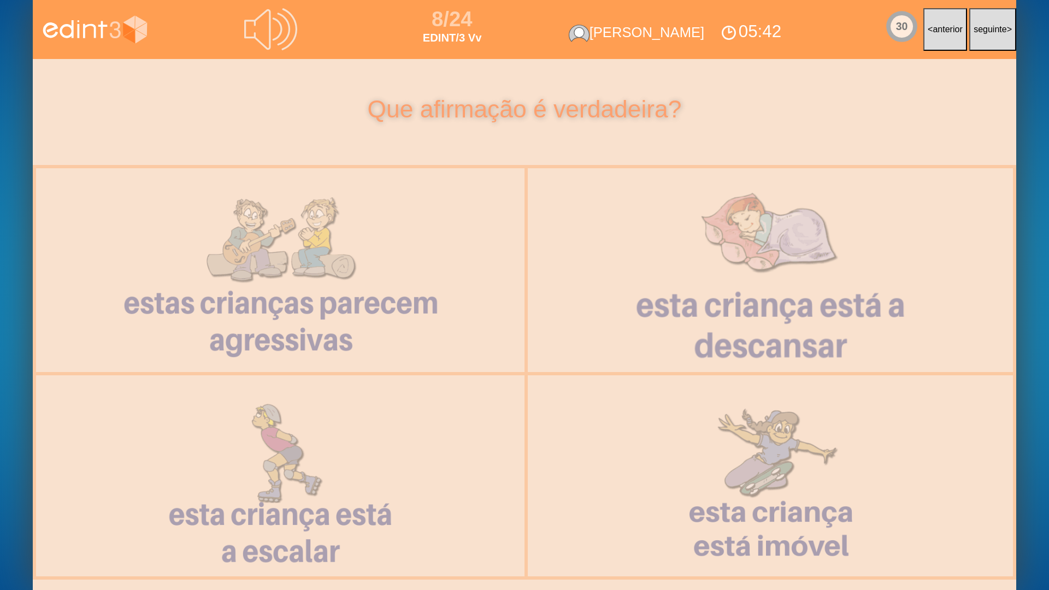
click at [684, 306] on div at bounding box center [771, 270] width 482 height 204
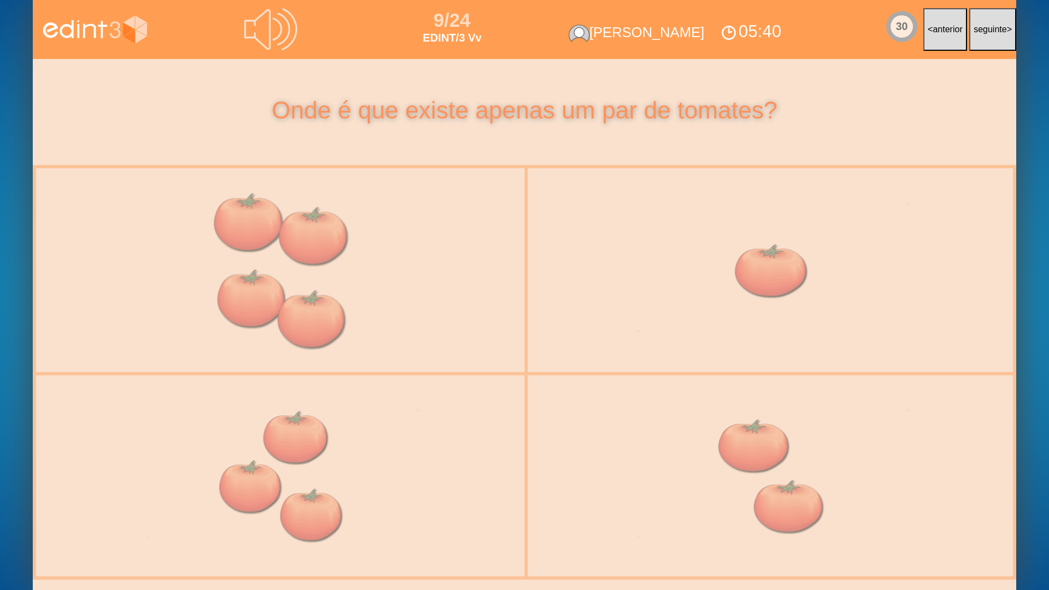
click at [383, 279] on div at bounding box center [280, 270] width 481 height 203
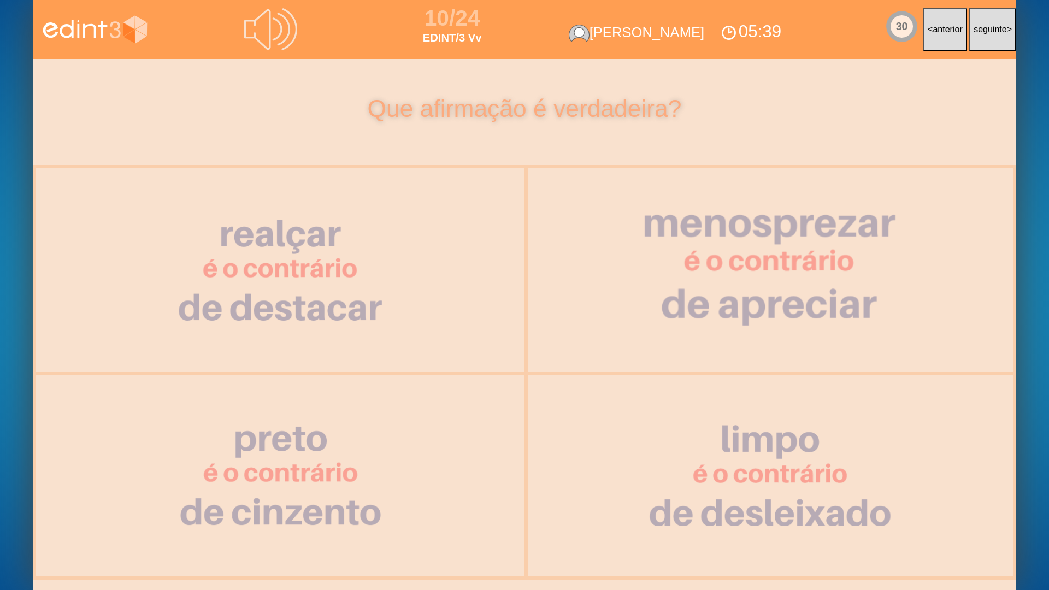
click at [678, 277] on div at bounding box center [770, 270] width 481 height 203
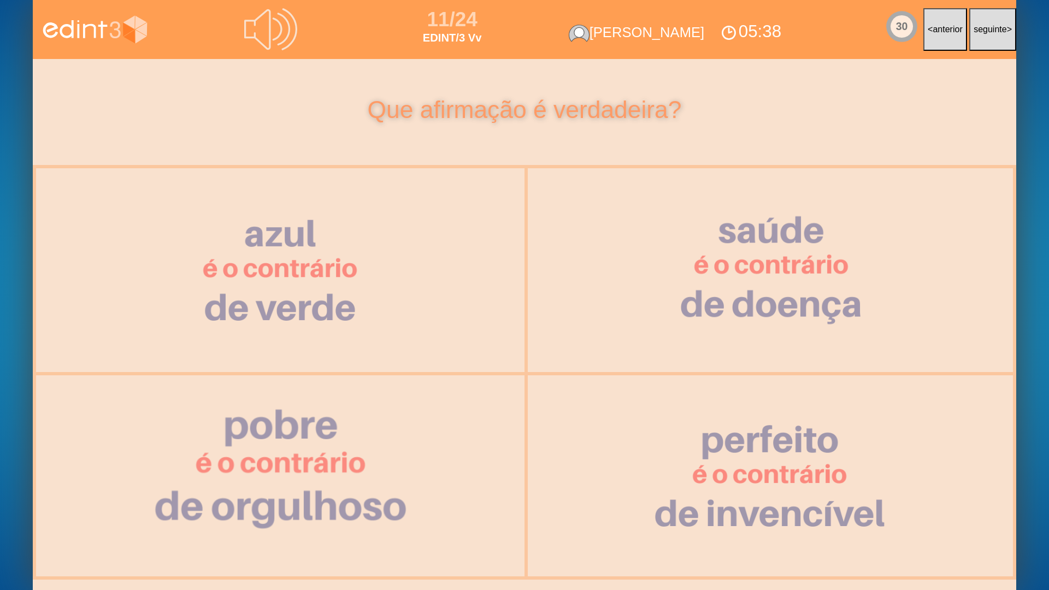
click at [384, 468] on div at bounding box center [280, 475] width 480 height 203
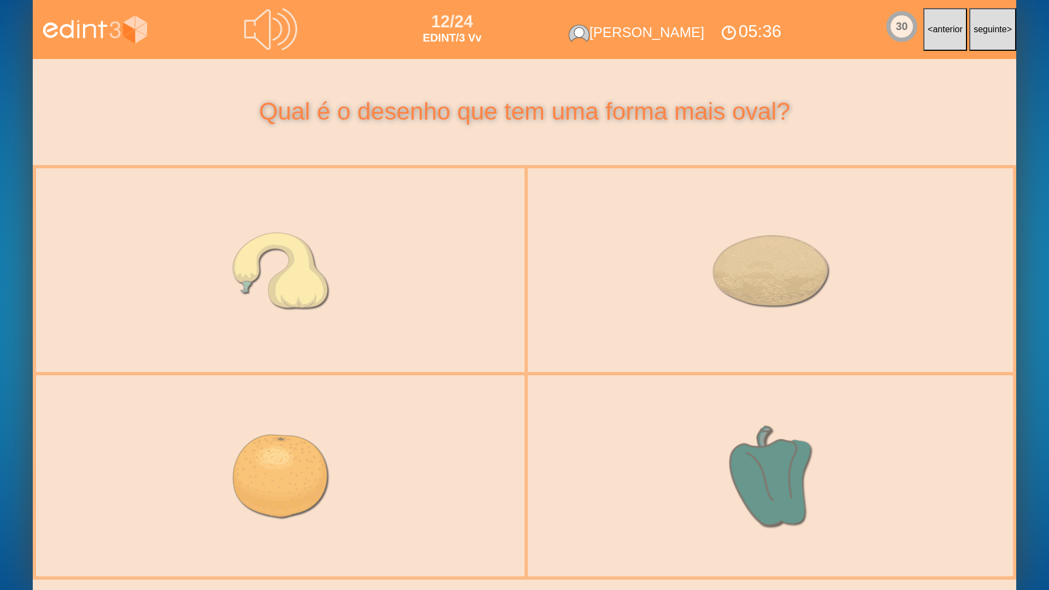
click at [647, 467] on div at bounding box center [770, 475] width 481 height 203
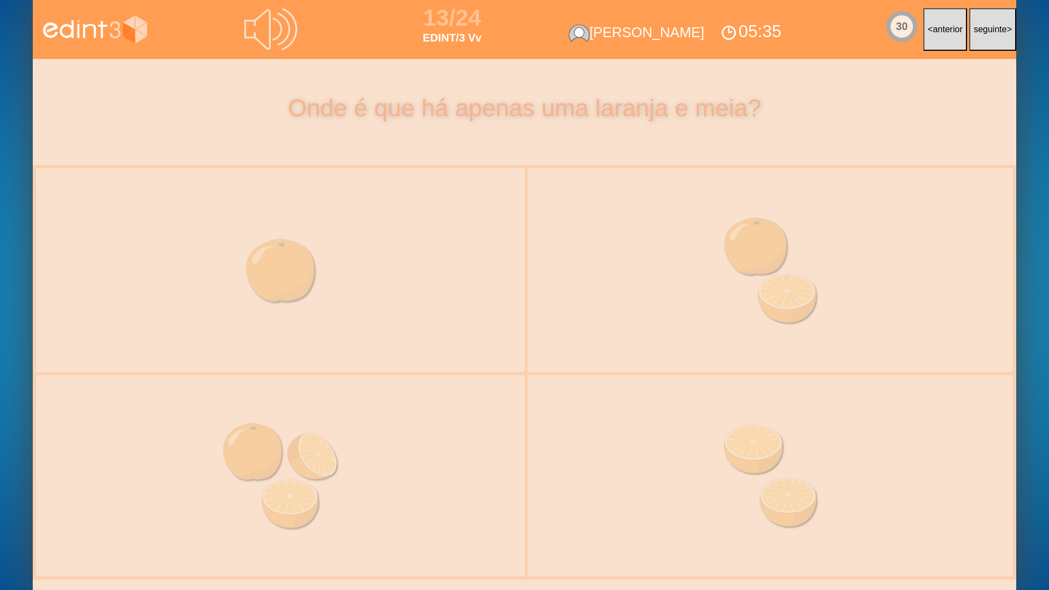
click at [298, 328] on div at bounding box center [280, 270] width 481 height 203
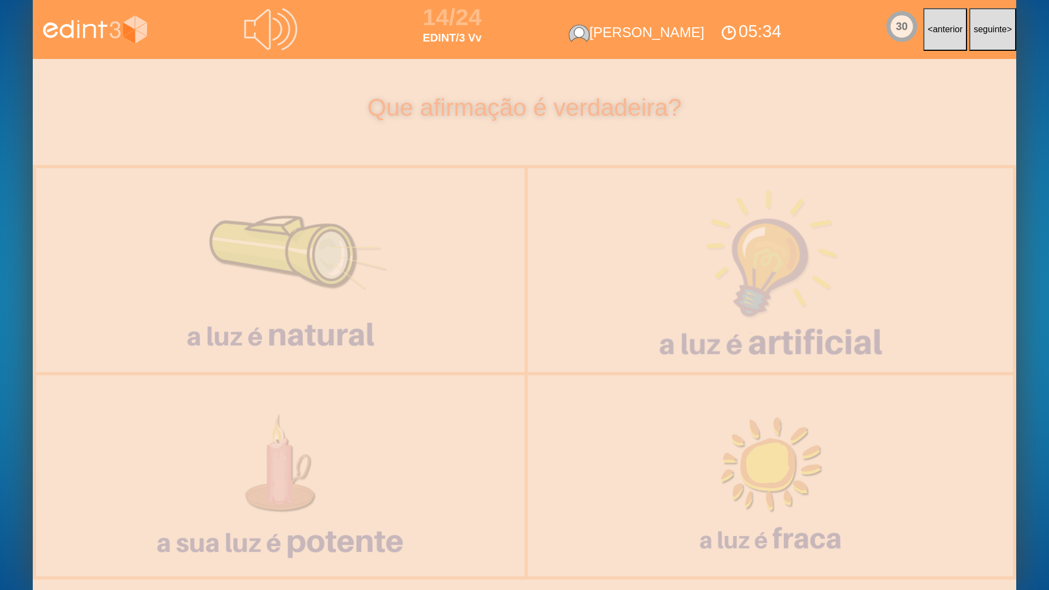
click at [672, 305] on div at bounding box center [771, 270] width 482 height 192
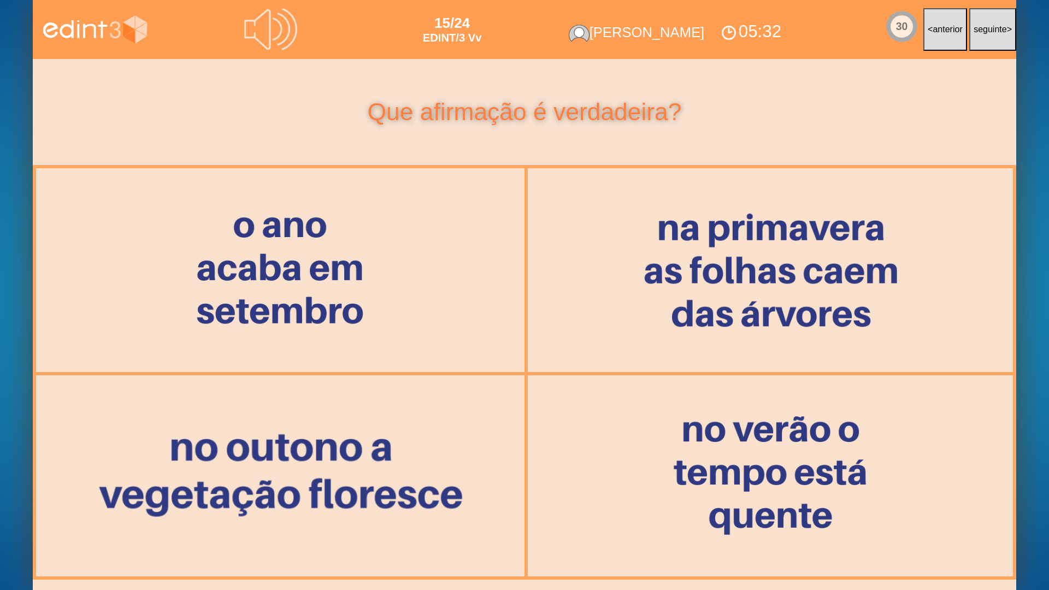
click at [373, 441] on div at bounding box center [280, 475] width 480 height 203
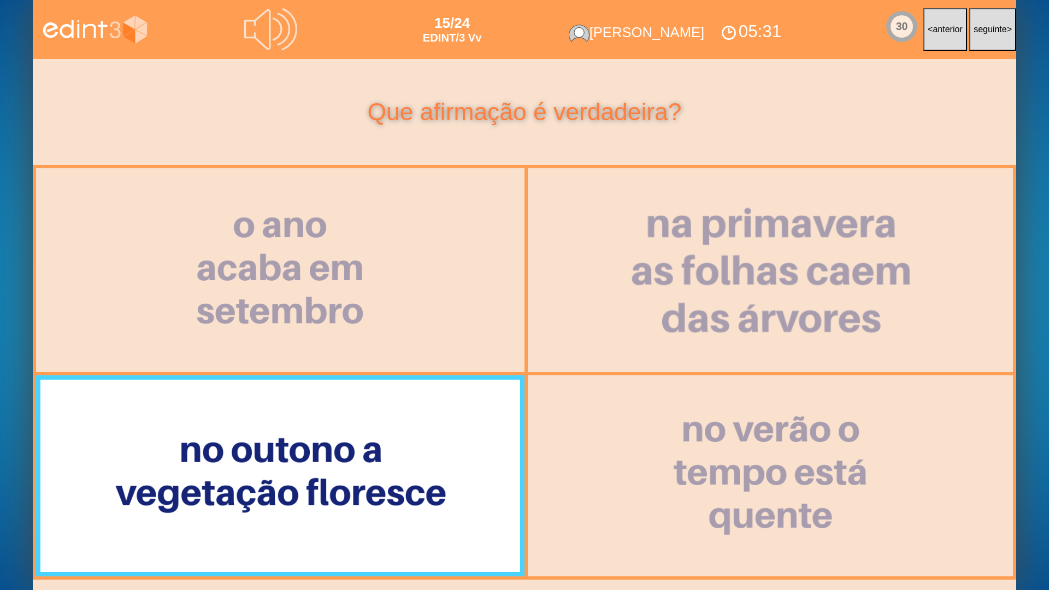
click at [746, 284] on div at bounding box center [771, 270] width 480 height 203
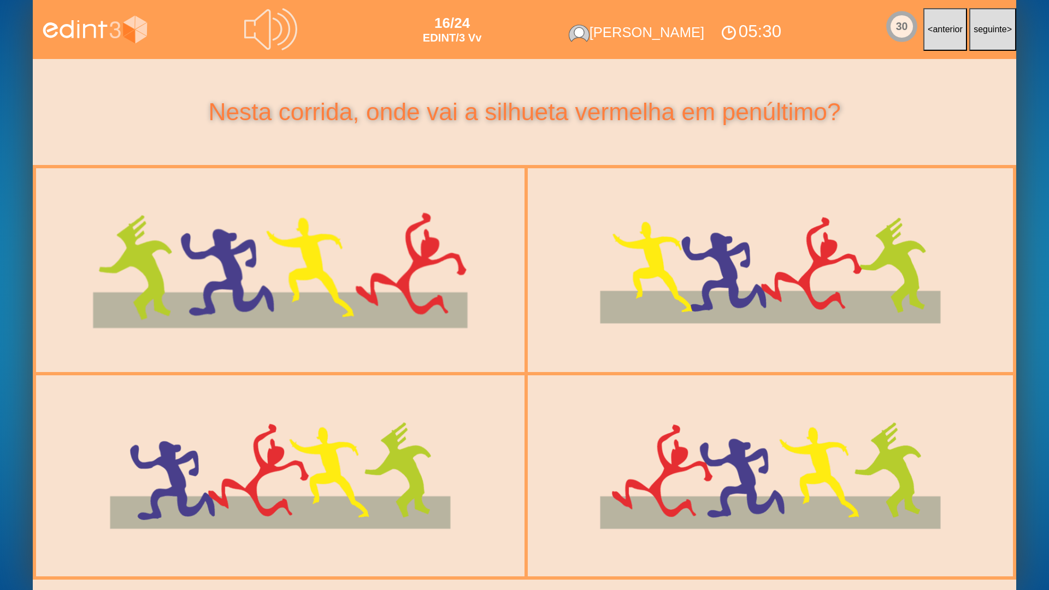
click at [485, 275] on div at bounding box center [280, 270] width 481 height 203
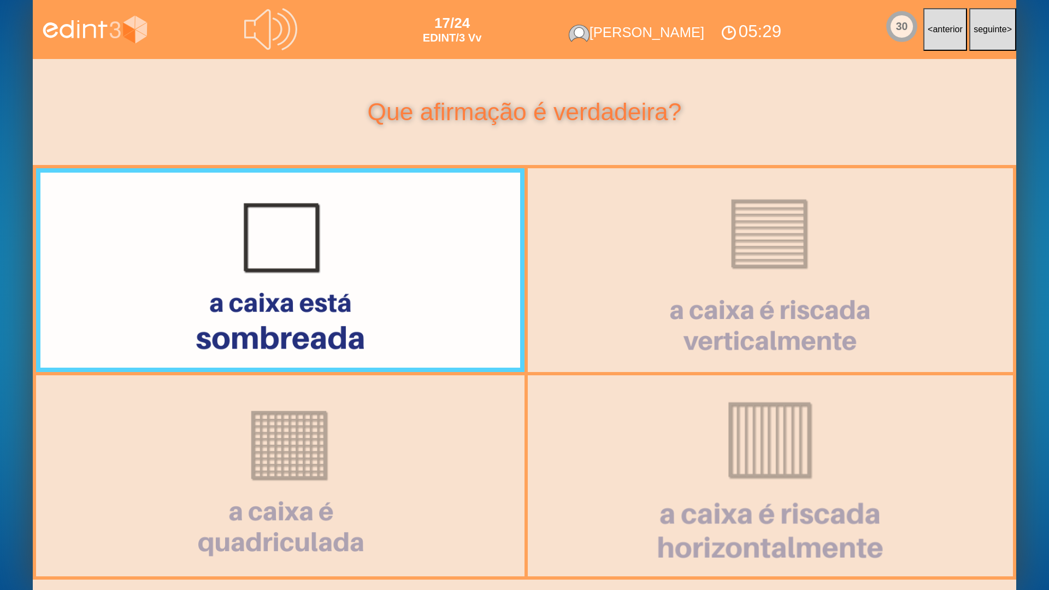
click at [651, 412] on div at bounding box center [771, 476] width 482 height 202
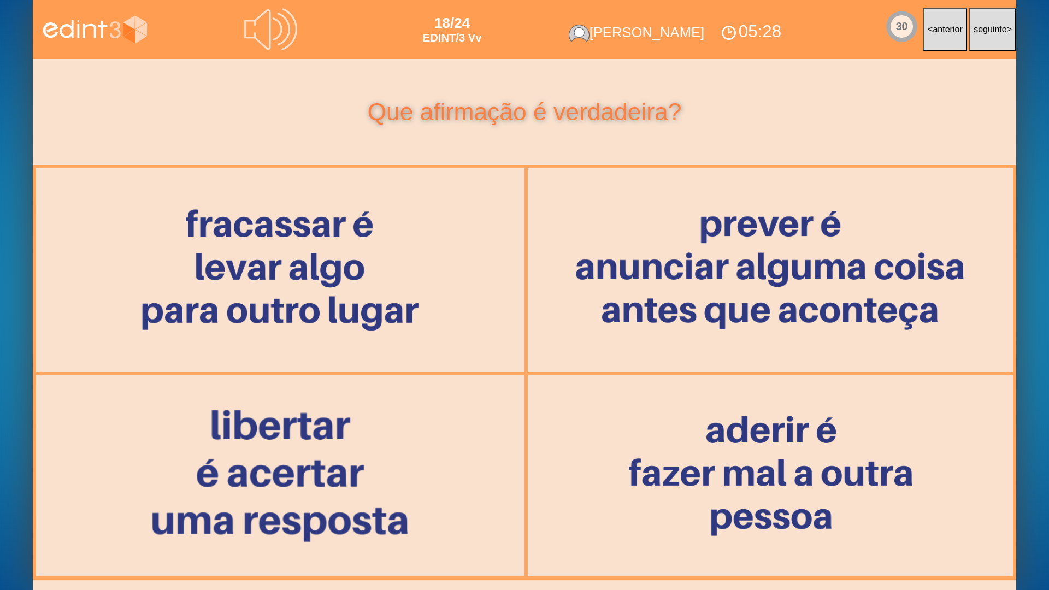
click at [398, 401] on div at bounding box center [280, 475] width 481 height 203
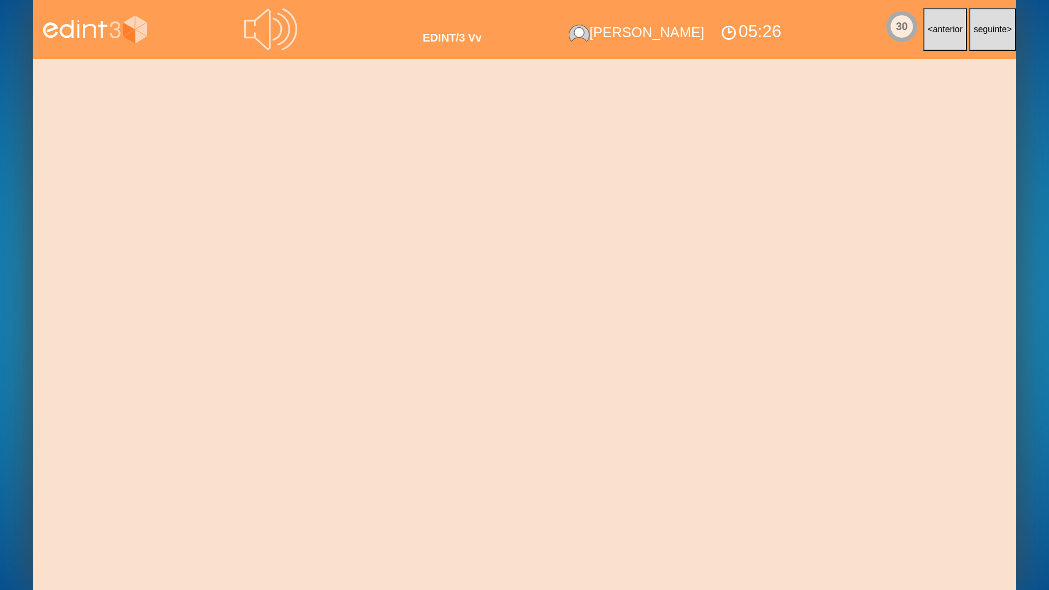
click at [676, 255] on div at bounding box center [770, 270] width 481 height 203
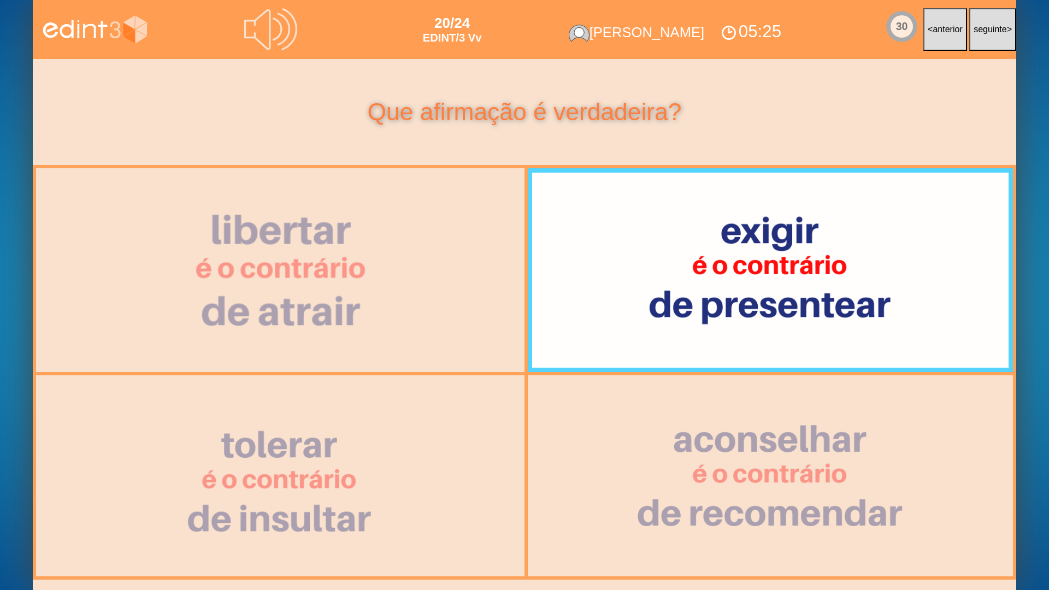
click at [436, 236] on div at bounding box center [280, 270] width 480 height 203
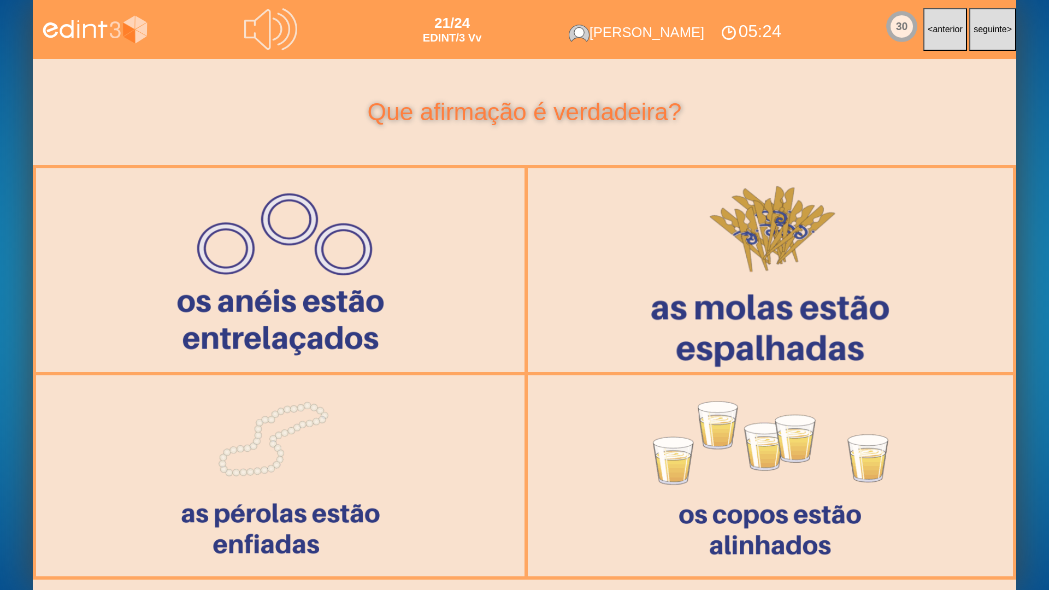
click at [673, 237] on div at bounding box center [771, 270] width 482 height 203
